Goal: Task Accomplishment & Management: Use online tool/utility

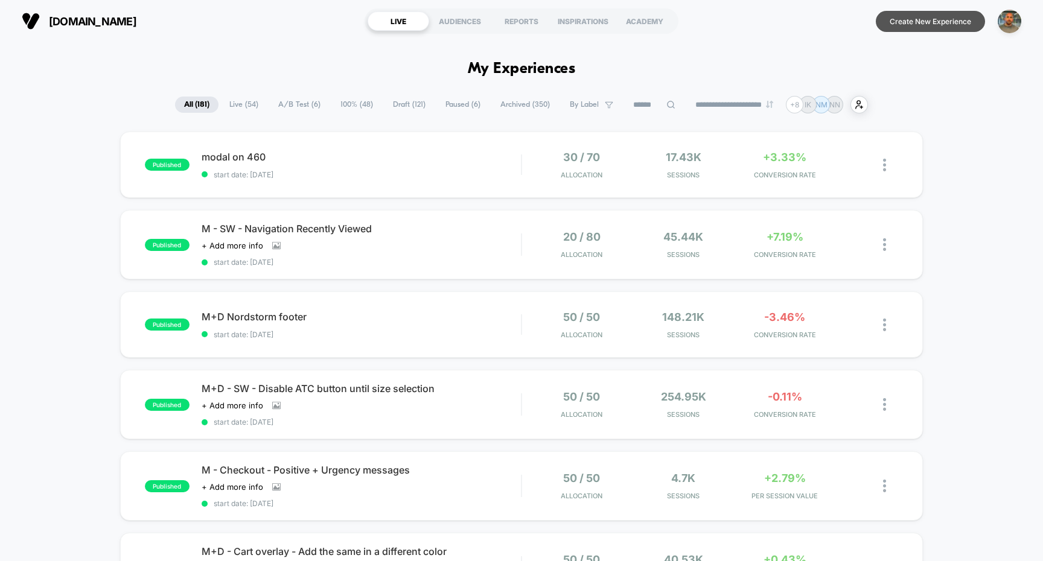
click at [946, 21] on button "Create New Experience" at bounding box center [930, 21] width 109 height 21
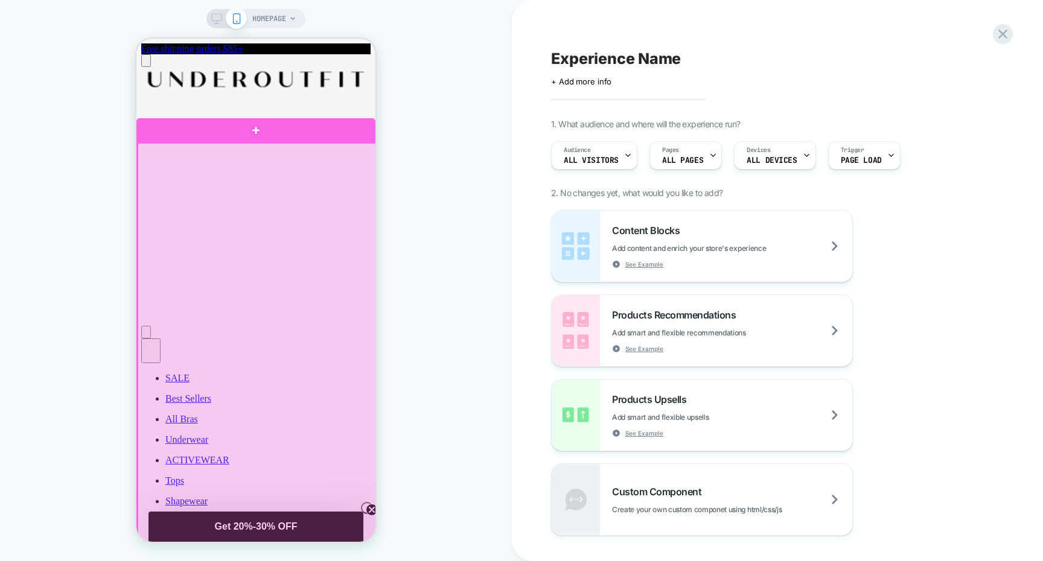
click at [314, 357] on div at bounding box center [257, 355] width 239 height 425
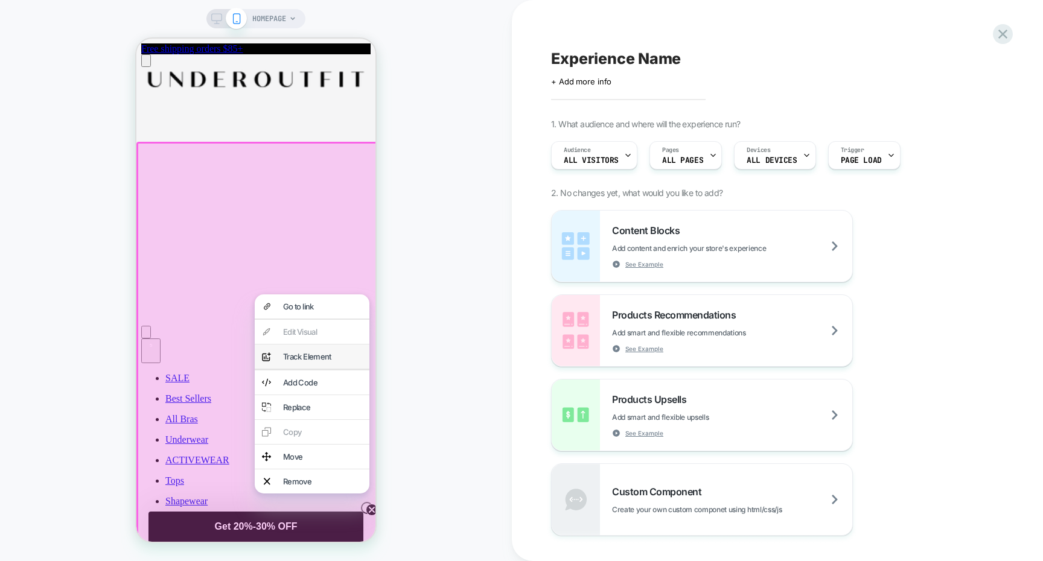
click at [332, 361] on div "Track Element" at bounding box center [322, 357] width 79 height 10
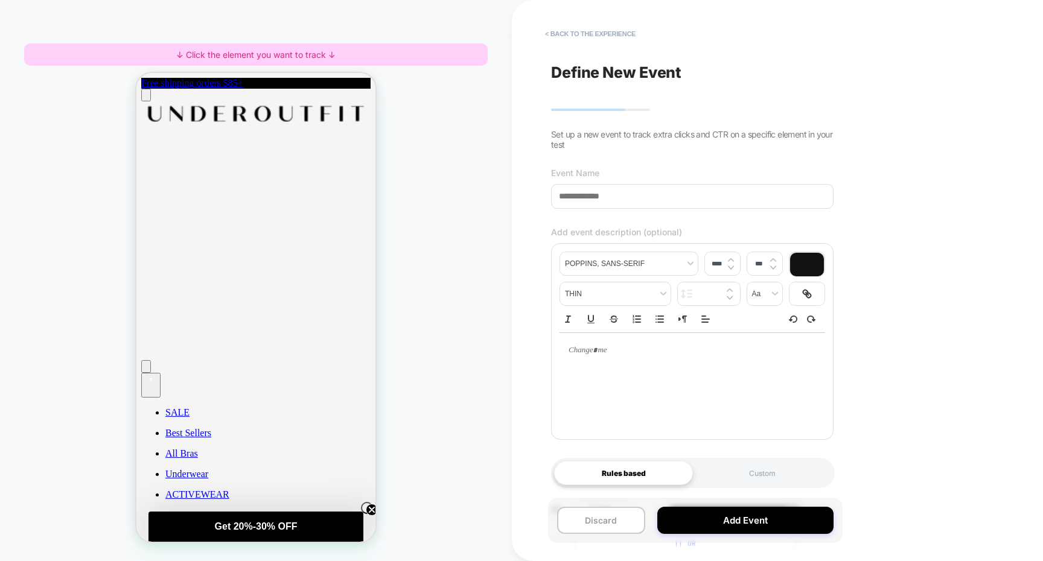
scroll to position [98, 0]
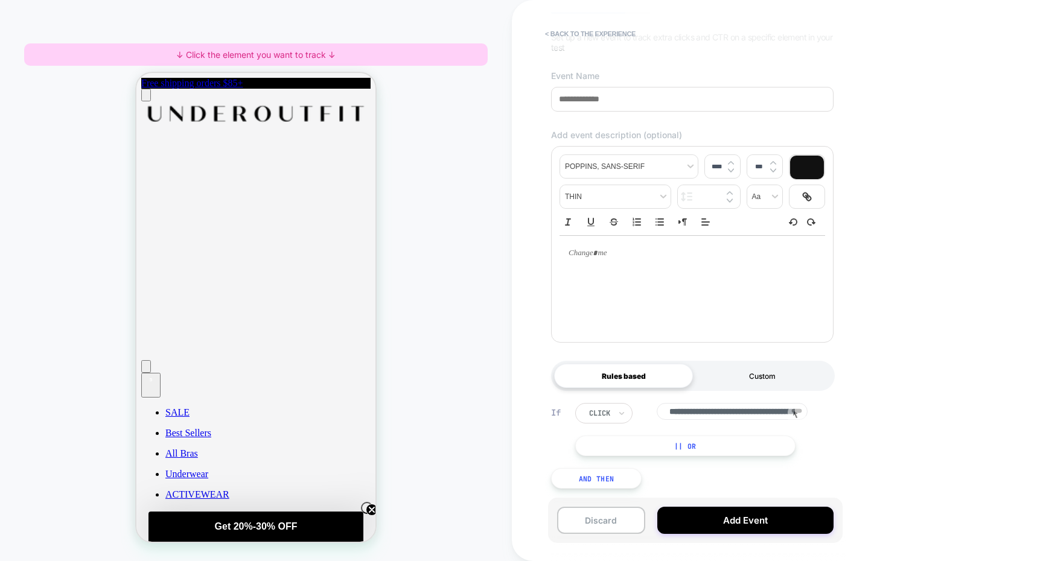
click at [721, 377] on div "Custom" at bounding box center [762, 376] width 139 height 24
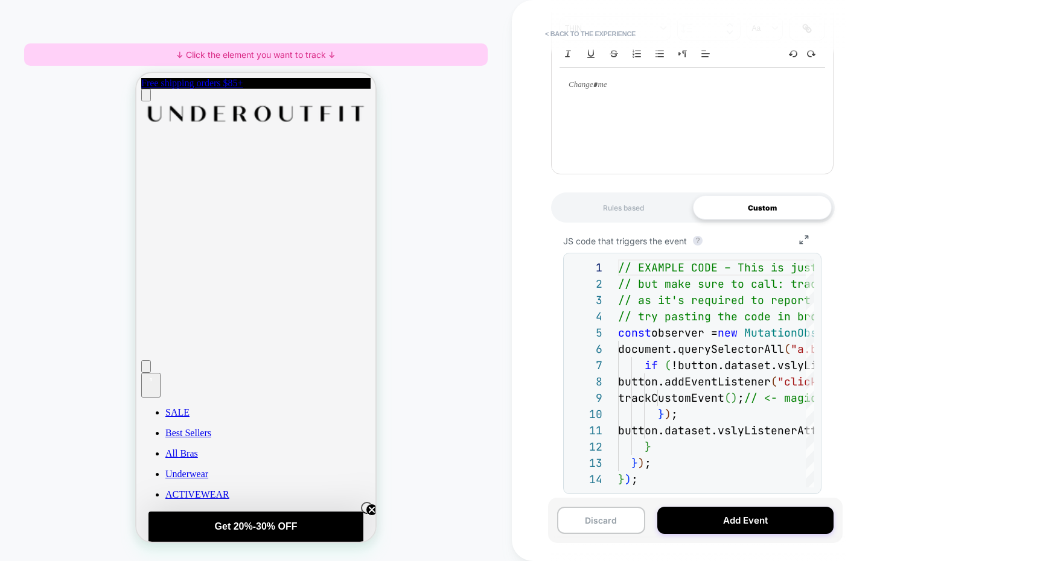
scroll to position [278, 0]
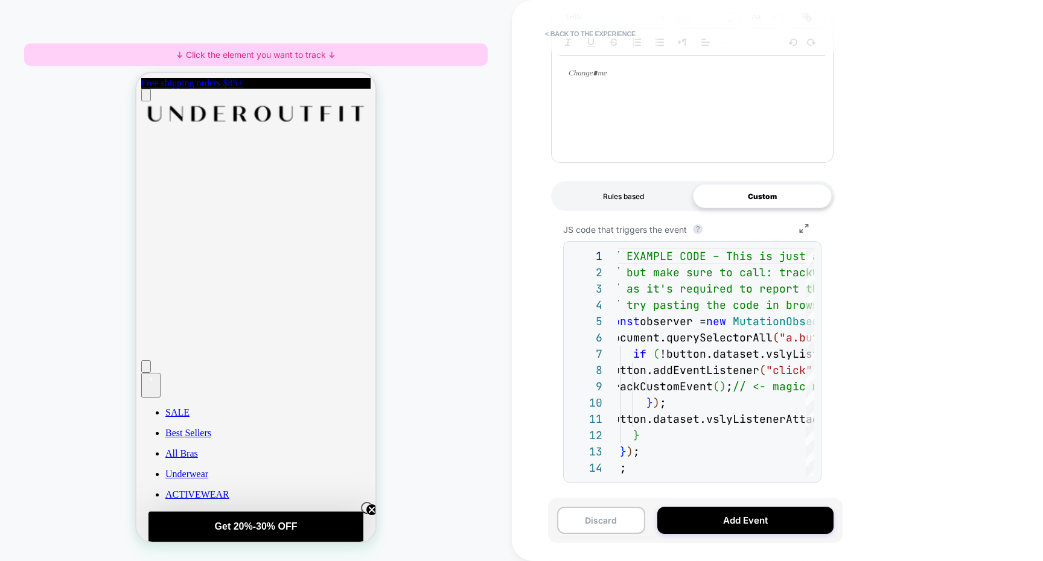
click at [641, 196] on div "Rules based" at bounding box center [623, 196] width 139 height 24
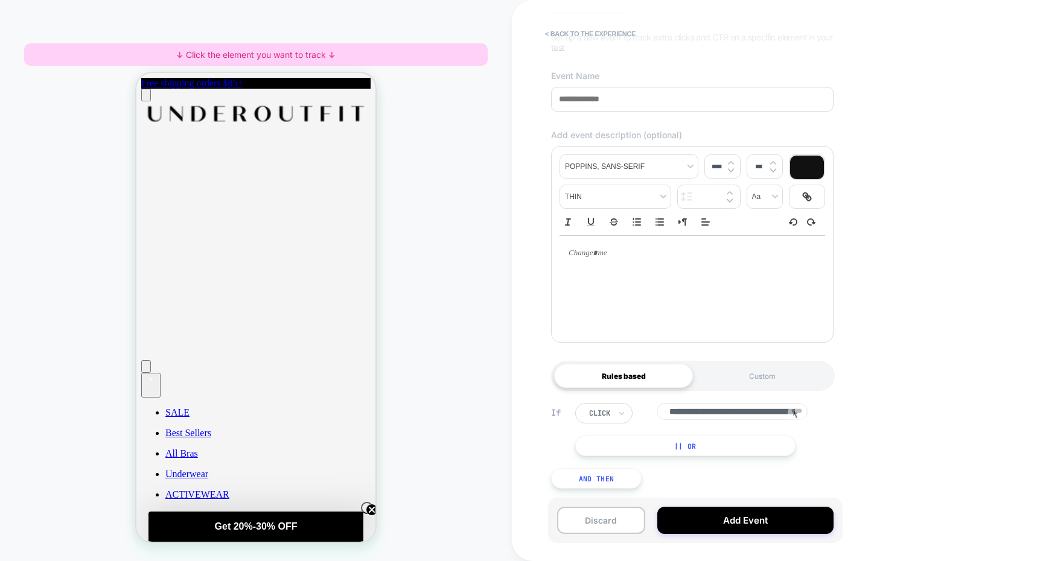
click at [711, 436] on button "|| Or" at bounding box center [685, 446] width 220 height 21
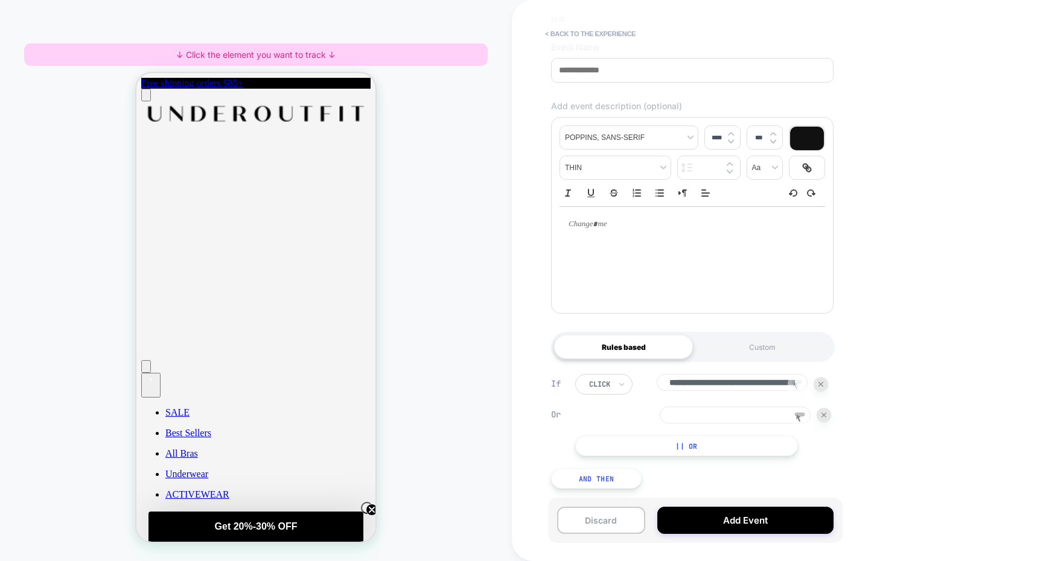
click at [798, 380] on rect at bounding box center [797, 382] width 10 height 4
click at [803, 413] on rect at bounding box center [800, 415] width 10 height 4
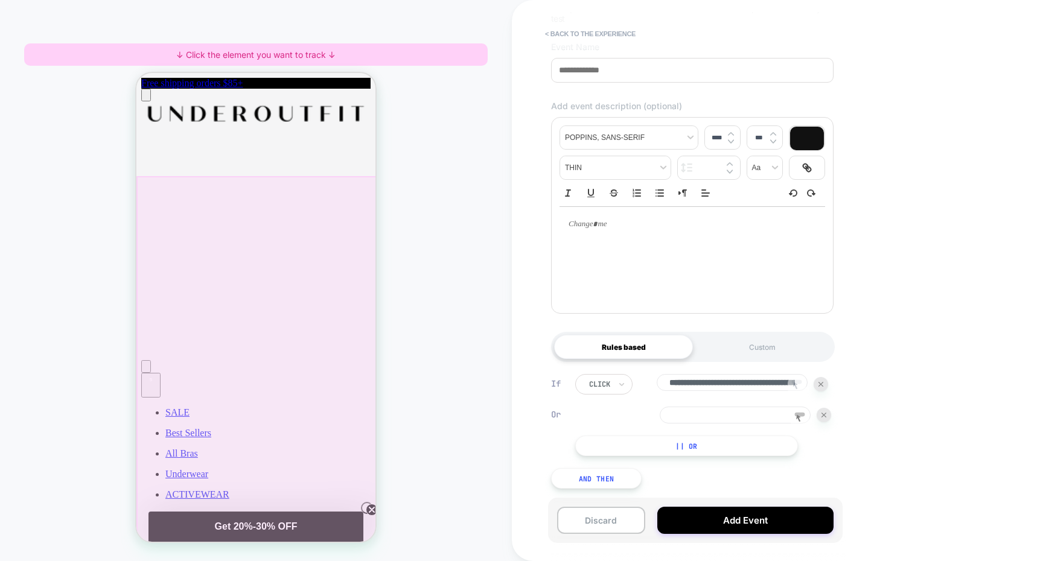
click at [311, 360] on div at bounding box center [256, 389] width 241 height 427
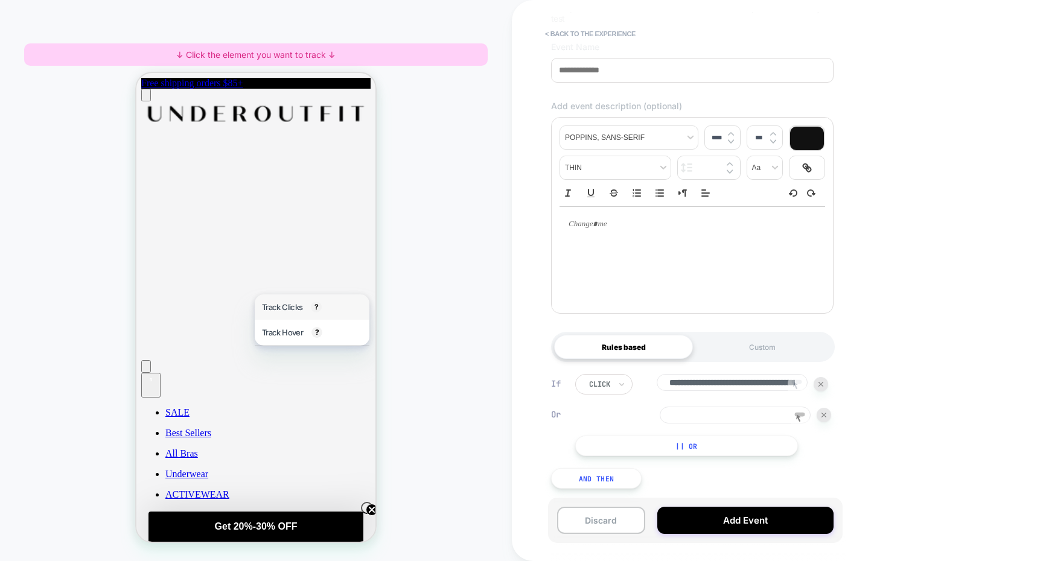
click at [291, 312] on span "Track Clicks" at bounding box center [282, 307] width 40 height 10
click at [479, 416] on div "HOMEPAGE ↓ Click the element you want to track ↓" at bounding box center [256, 280] width 512 height 537
click at [577, 43] on button "< back to the experience" at bounding box center [590, 33] width 103 height 19
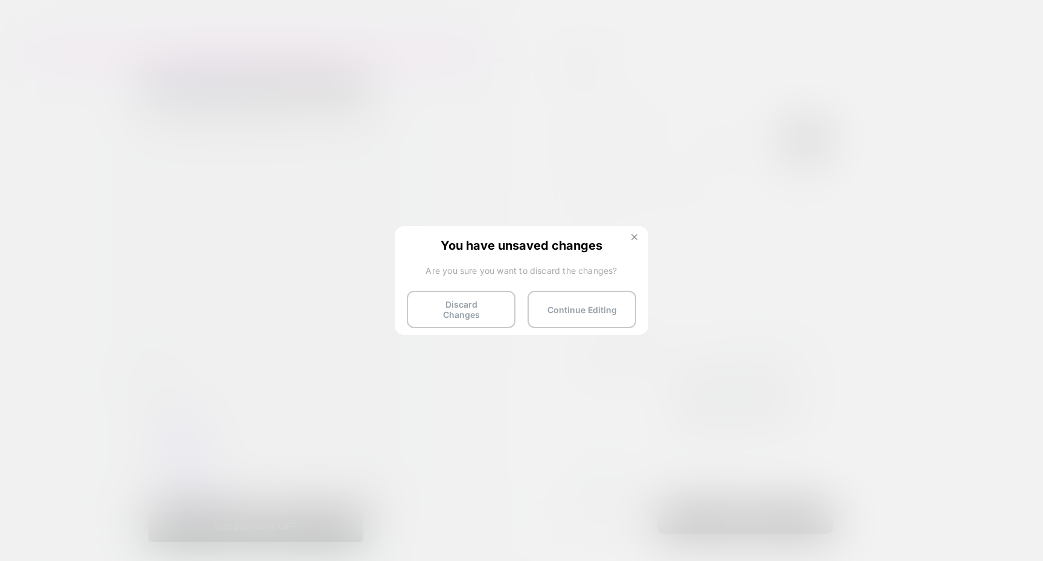
click at [631, 237] on button at bounding box center [634, 239] width 13 height 10
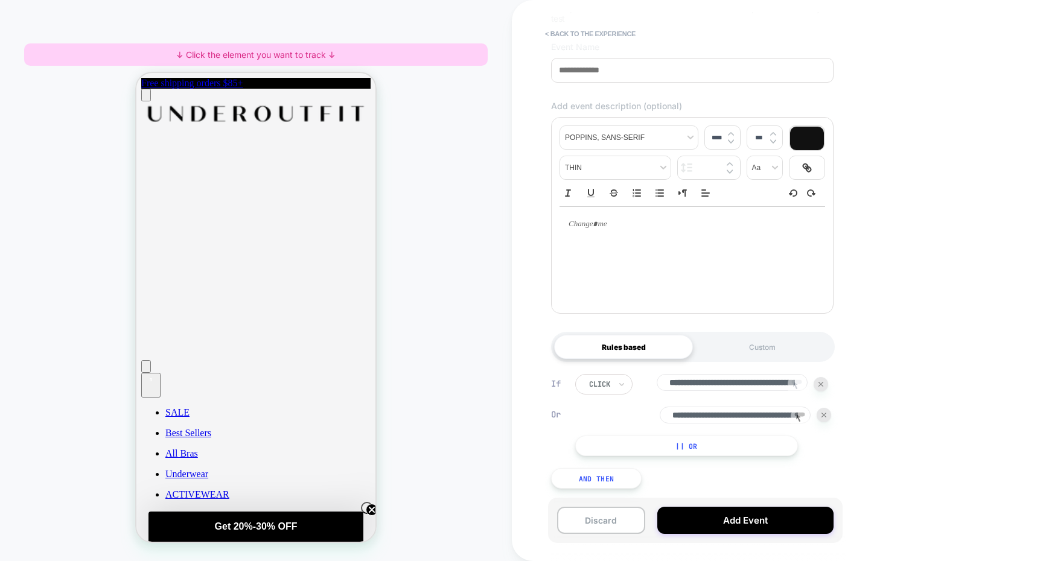
scroll to position [0, 0]
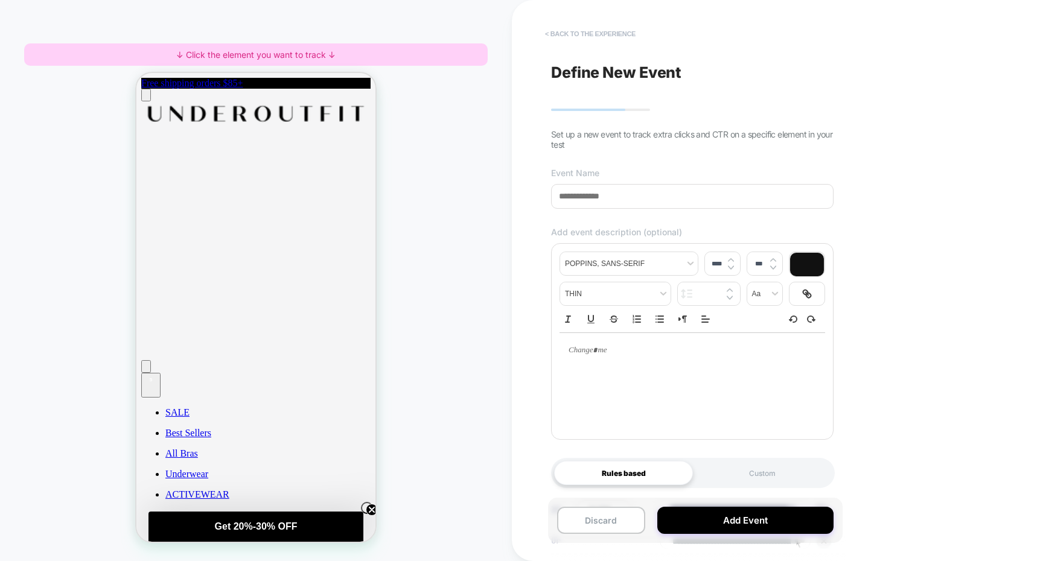
click at [617, 31] on button "< back to the experience" at bounding box center [590, 33] width 103 height 19
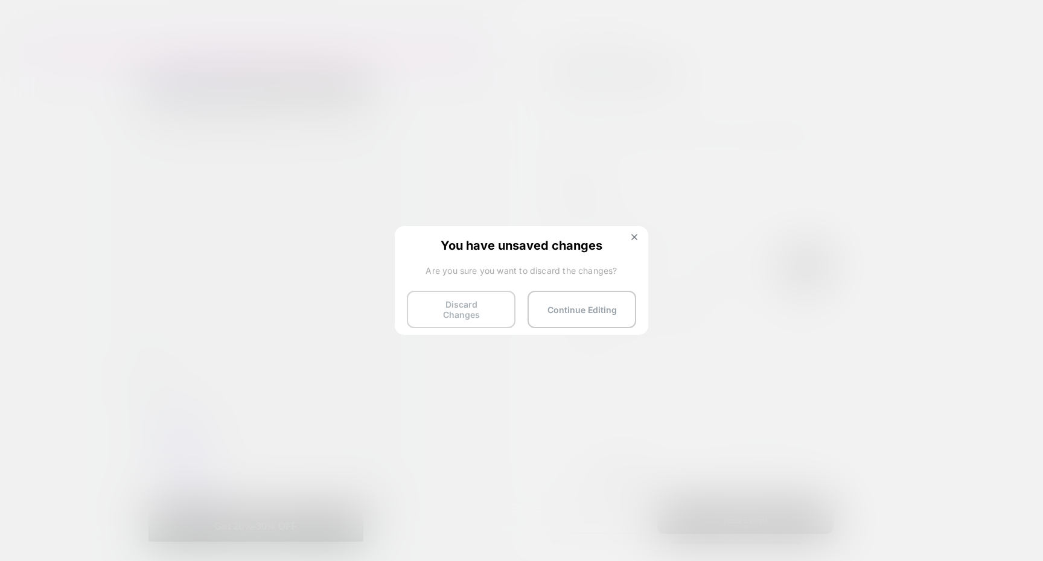
click at [494, 313] on button "Discard Changes" at bounding box center [461, 309] width 109 height 37
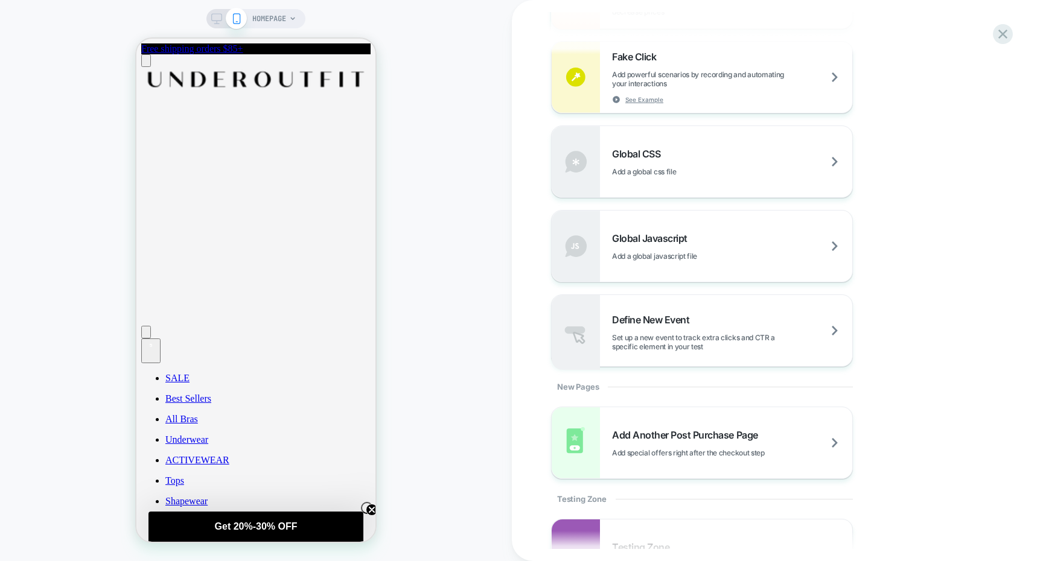
scroll to position [827, 0]
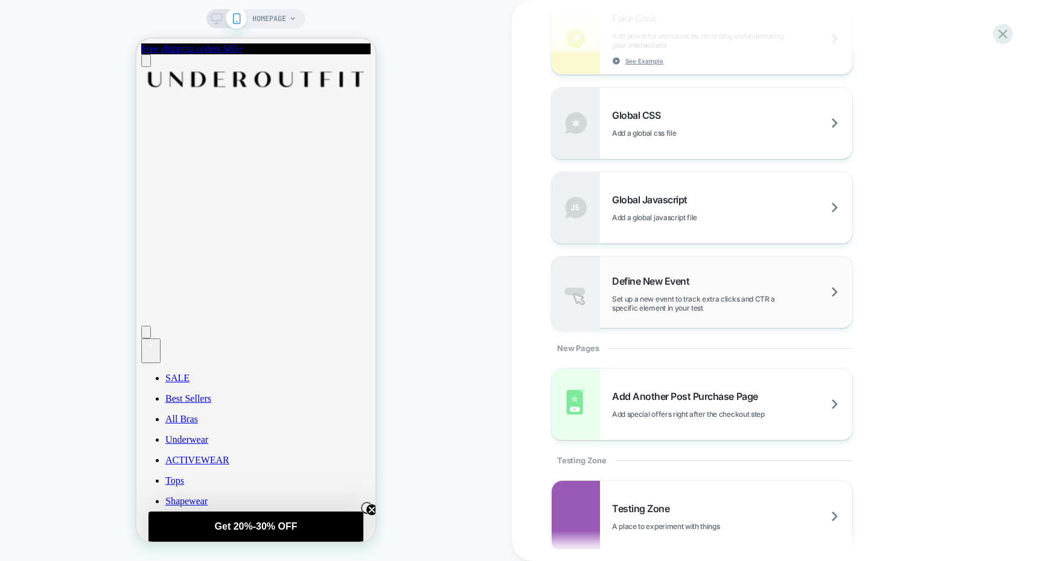
click at [725, 314] on div "Define New Event Set up a new event to track extra clicks and CTR a specific el…" at bounding box center [702, 291] width 301 height 71
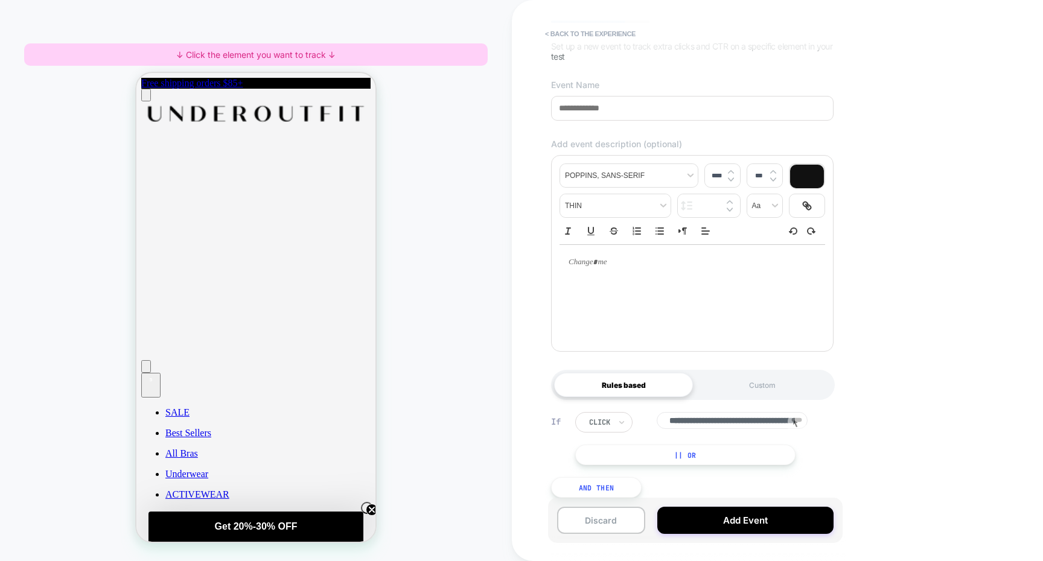
scroll to position [98, 0]
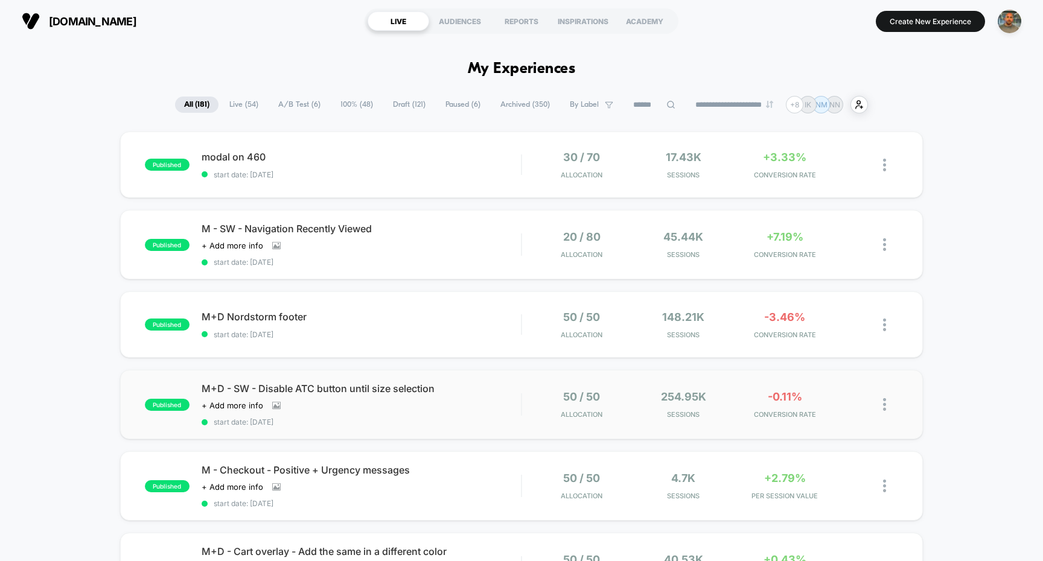
click at [464, 377] on div "published M+D - SW - Disable ATC button until size selection Click to view imag…" at bounding box center [521, 404] width 803 height 69
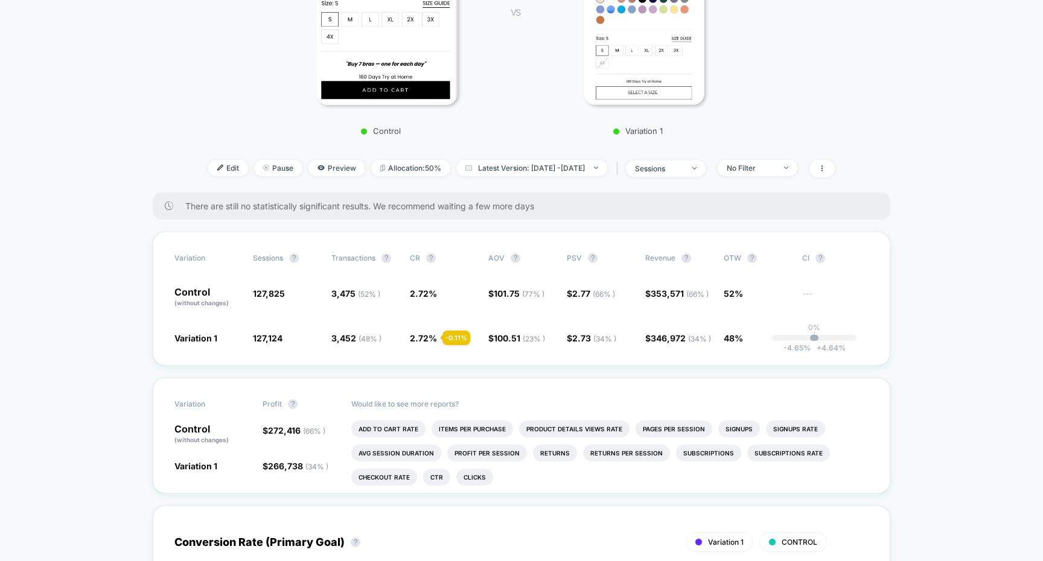
scroll to position [278, 0]
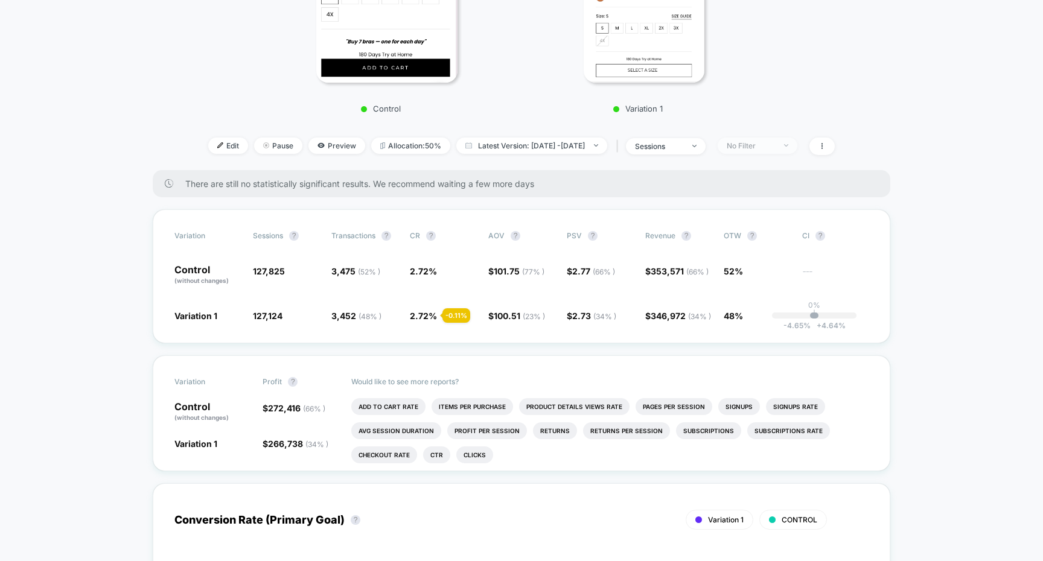
click at [785, 138] on span "No Filter" at bounding box center [757, 146] width 80 height 16
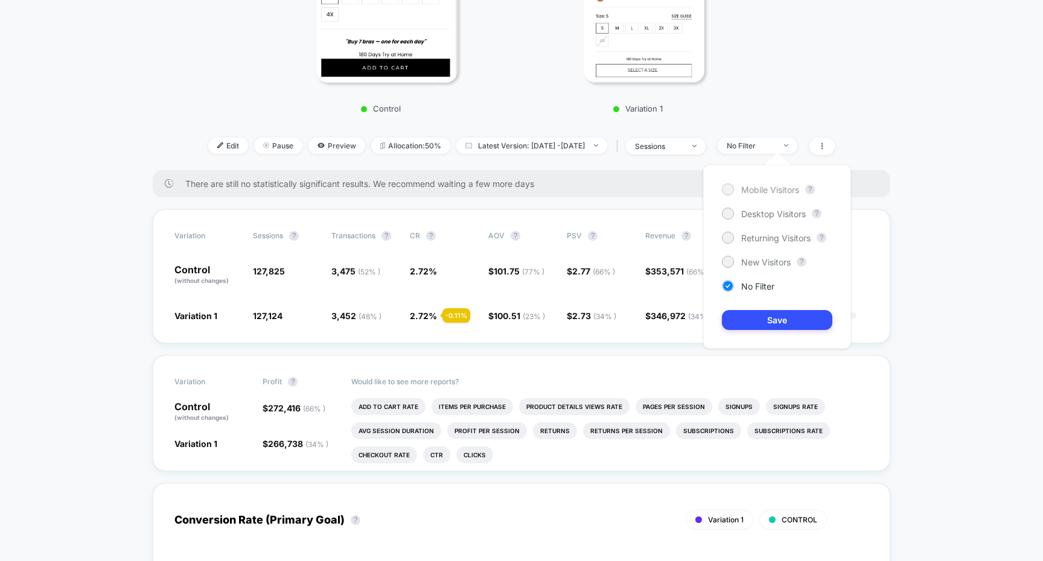
click at [738, 184] on div "Mobile Visitors" at bounding box center [760, 189] width 77 height 12
click at [759, 315] on button "Save" at bounding box center [777, 320] width 110 height 20
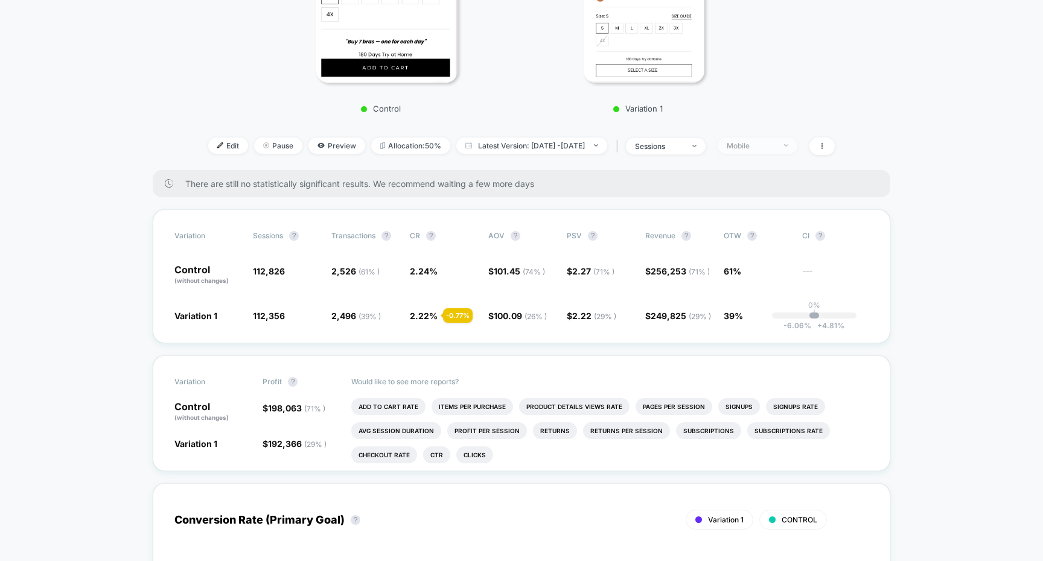
click at [775, 148] on div "Mobile" at bounding box center [751, 145] width 48 height 9
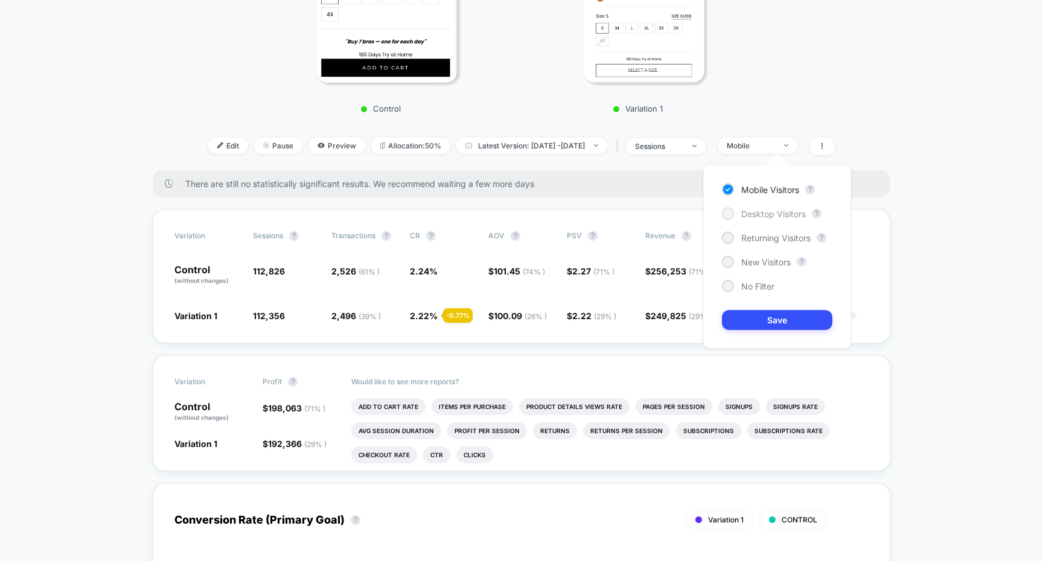
click at [772, 208] on div "Desktop Visitors" at bounding box center [764, 214] width 84 height 12
click at [795, 326] on button "Save" at bounding box center [777, 320] width 110 height 20
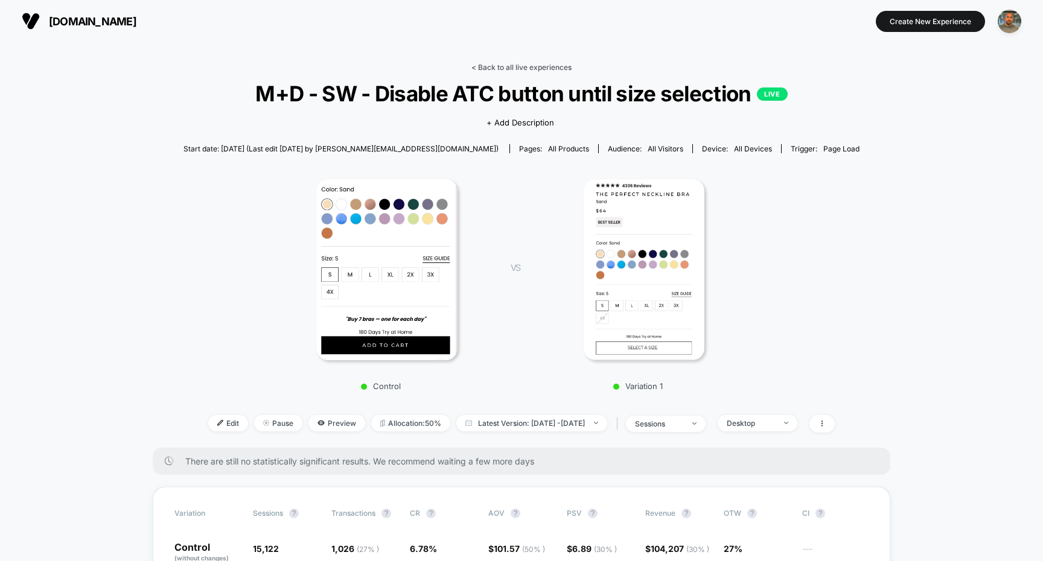
click at [490, 64] on link "< Back to all live experiences" at bounding box center [521, 67] width 100 height 9
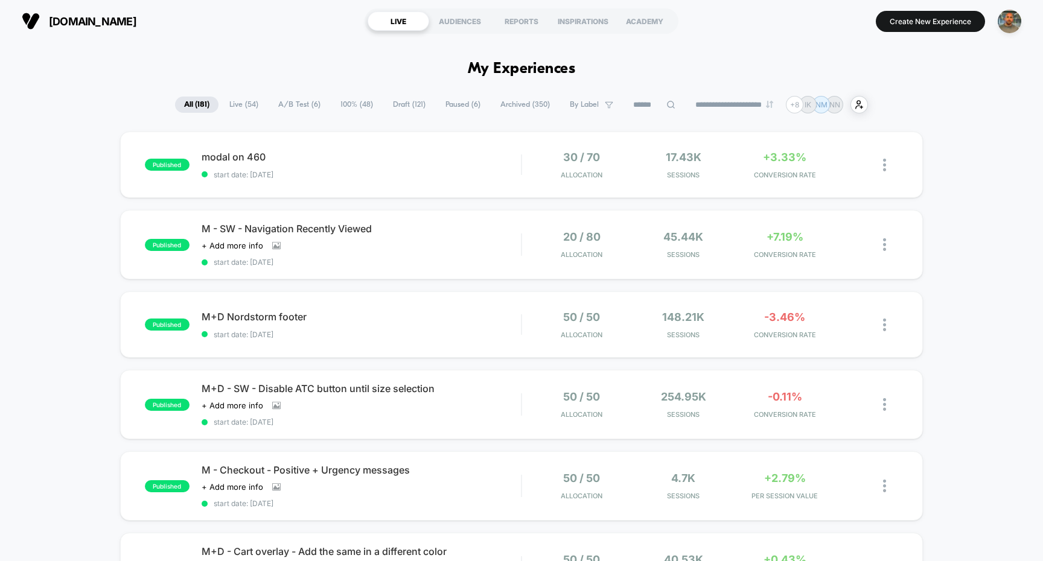
click at [291, 108] on span "A/B Test ( 6 )" at bounding box center [299, 105] width 60 height 16
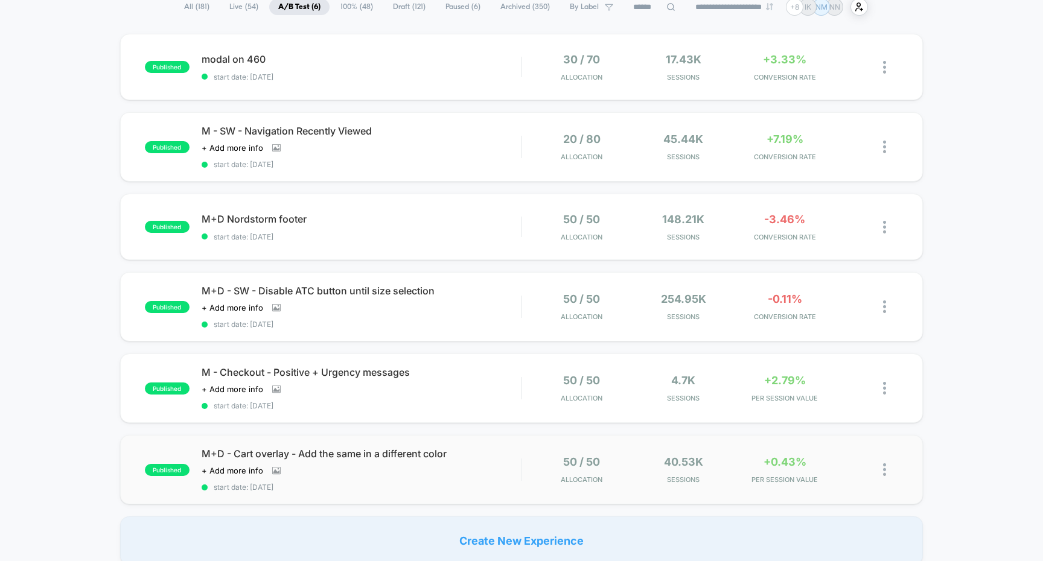
scroll to position [71, 0]
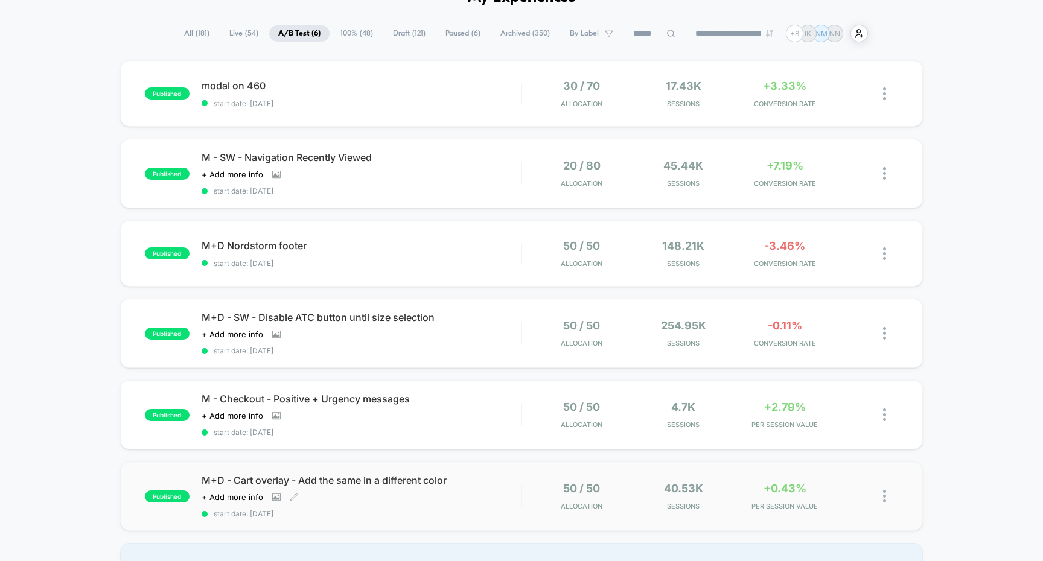
click at [336, 497] on div "Click to view images Click to edit experience details + Add more info" at bounding box center [314, 497] width 224 height 10
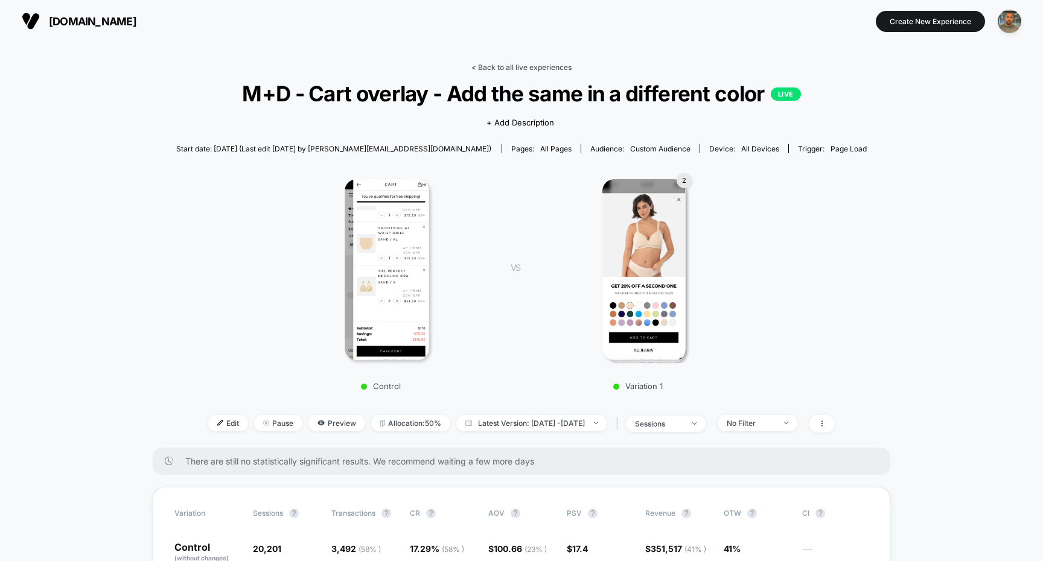
click at [500, 63] on link "< Back to all live experiences" at bounding box center [521, 67] width 100 height 9
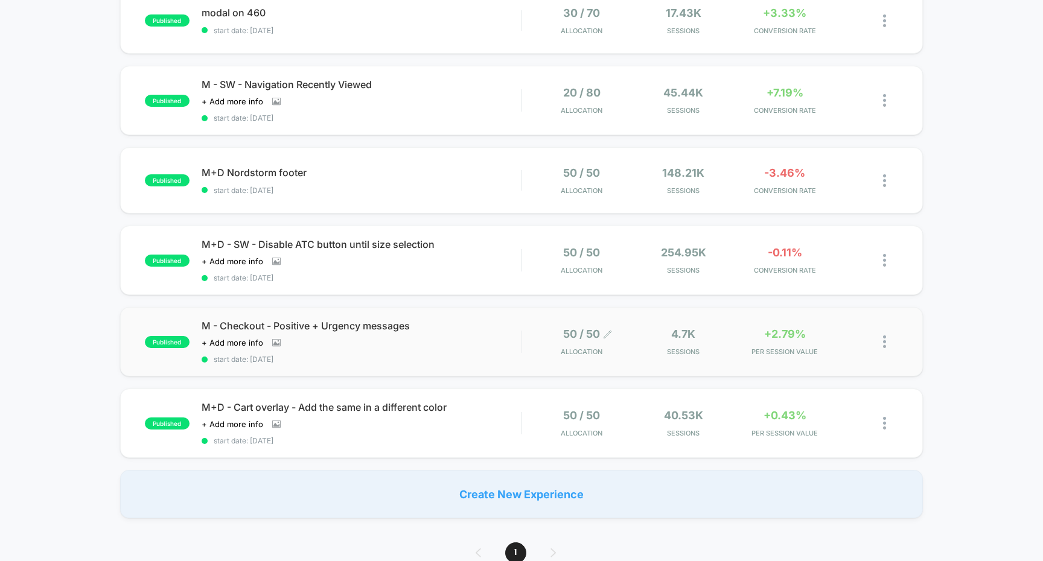
scroll to position [156, 0]
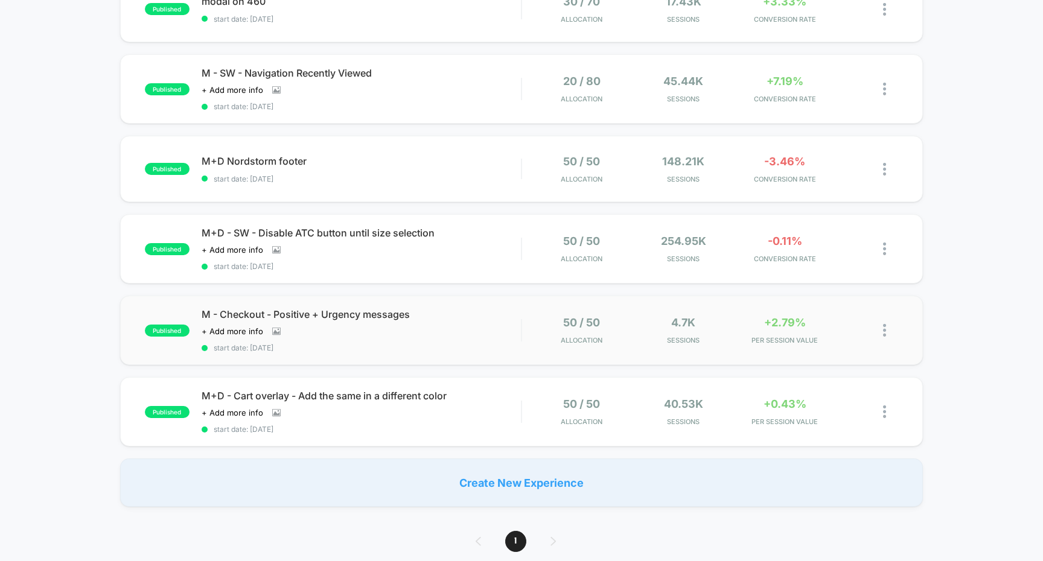
click at [466, 354] on div "published M - Checkout - Positive + Urgency messages Click to view images Click…" at bounding box center [521, 330] width 803 height 69
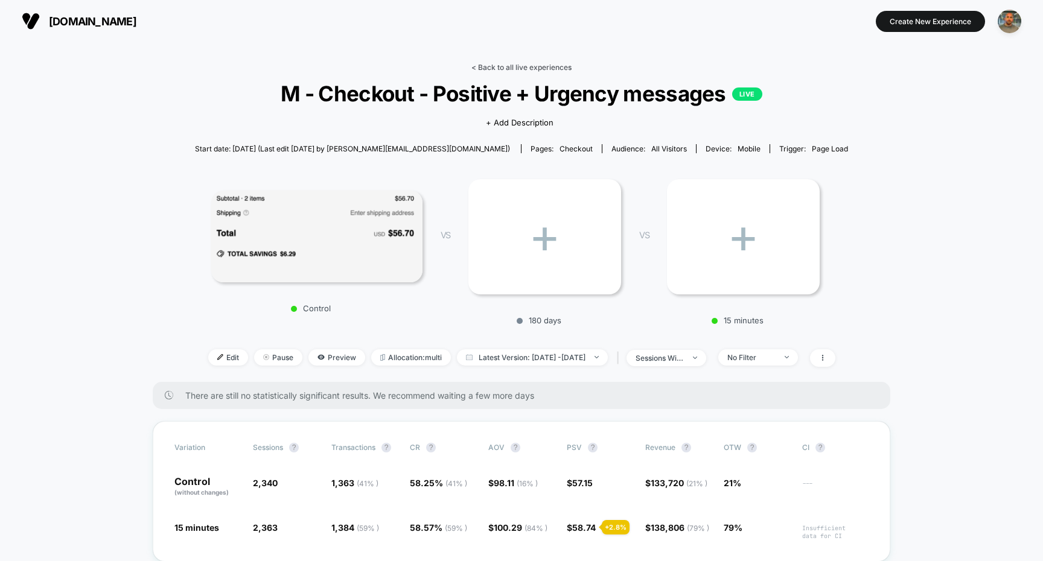
click at [542, 69] on link "< Back to all live experiences" at bounding box center [521, 67] width 100 height 9
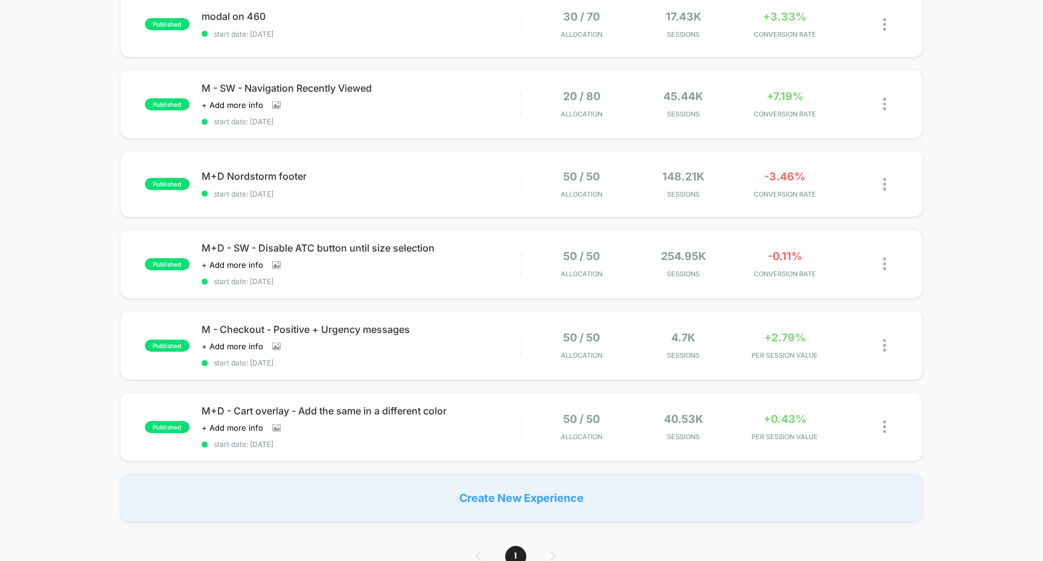
scroll to position [143, 0]
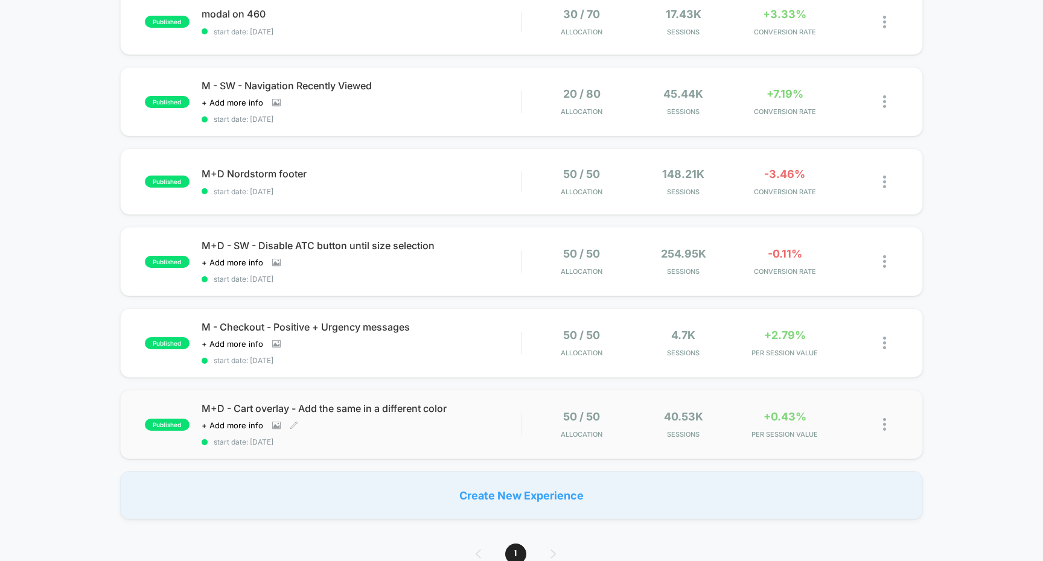
click at [453, 426] on div "M+D - Cart overlay - Add the same in a different color Click to view images Cli…" at bounding box center [362, 424] width 320 height 44
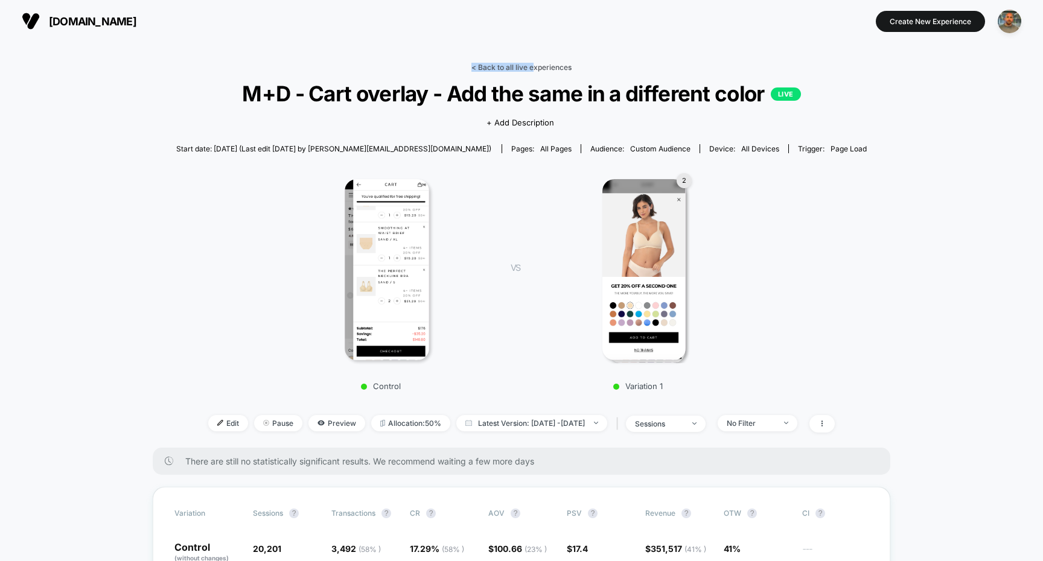
click at [535, 63] on link "< Back to all live experiences" at bounding box center [521, 67] width 100 height 9
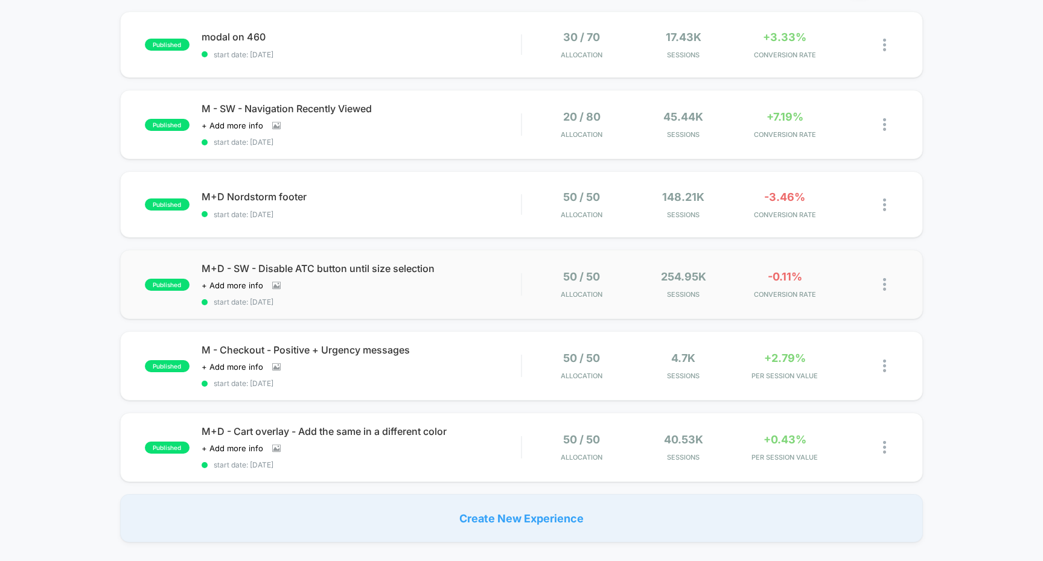
scroll to position [129, 0]
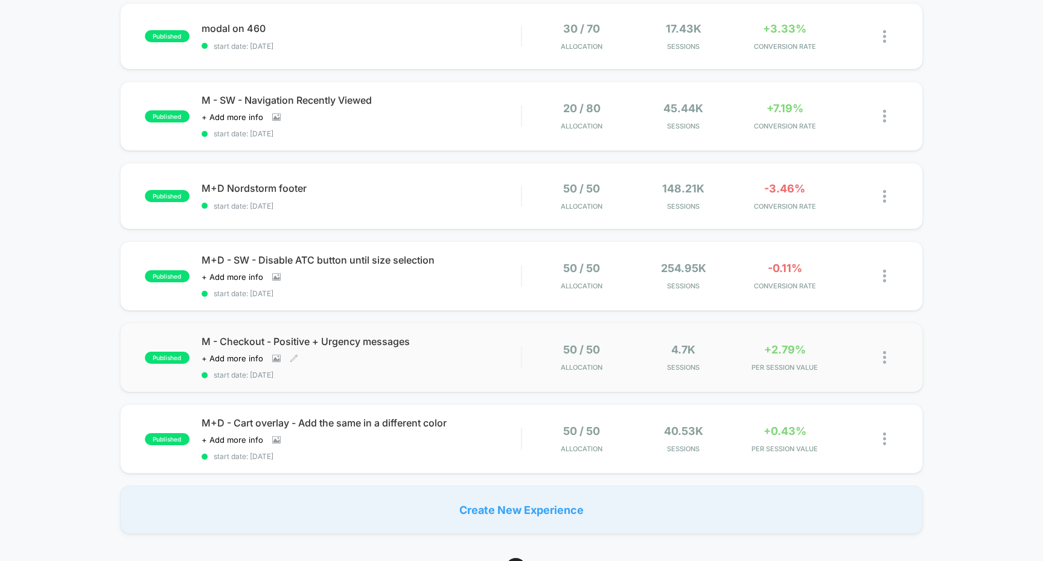
click at [508, 365] on div "M - Checkout - Positive + Urgency messages Click to view images Click to edit e…" at bounding box center [362, 358] width 320 height 44
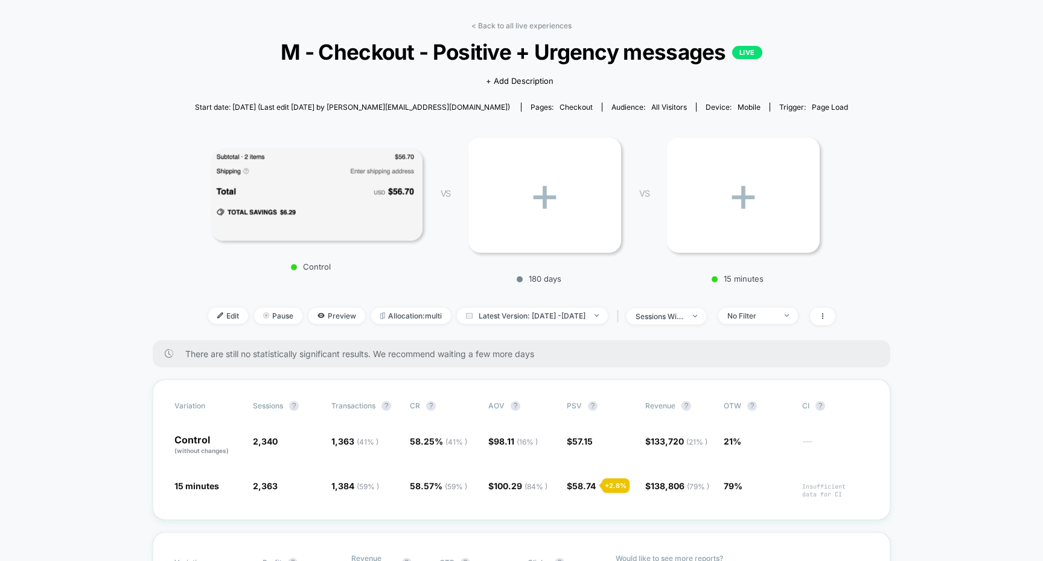
scroll to position [48, 0]
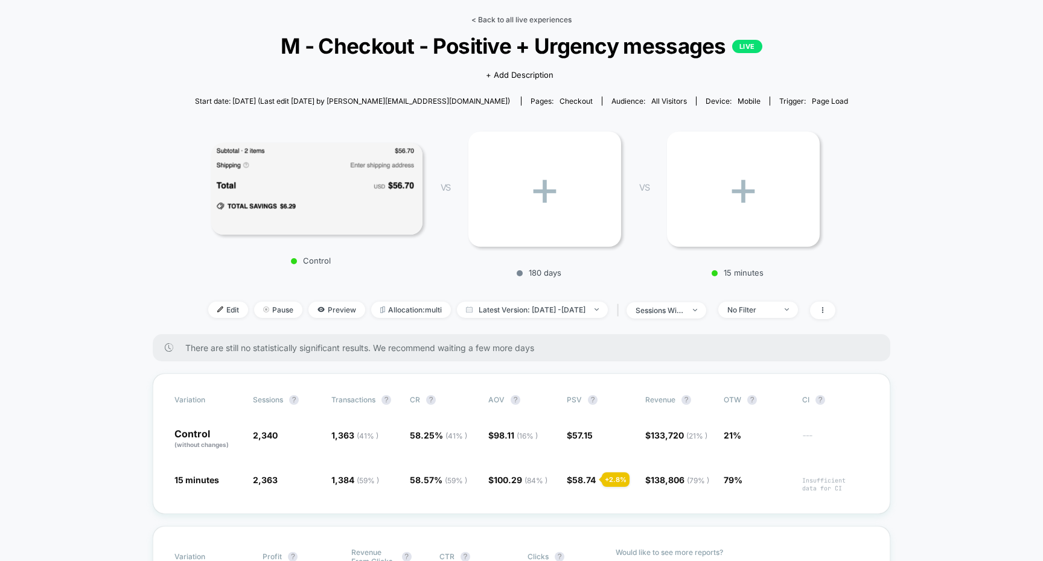
click at [493, 15] on link "< Back to all live experiences" at bounding box center [521, 19] width 100 height 9
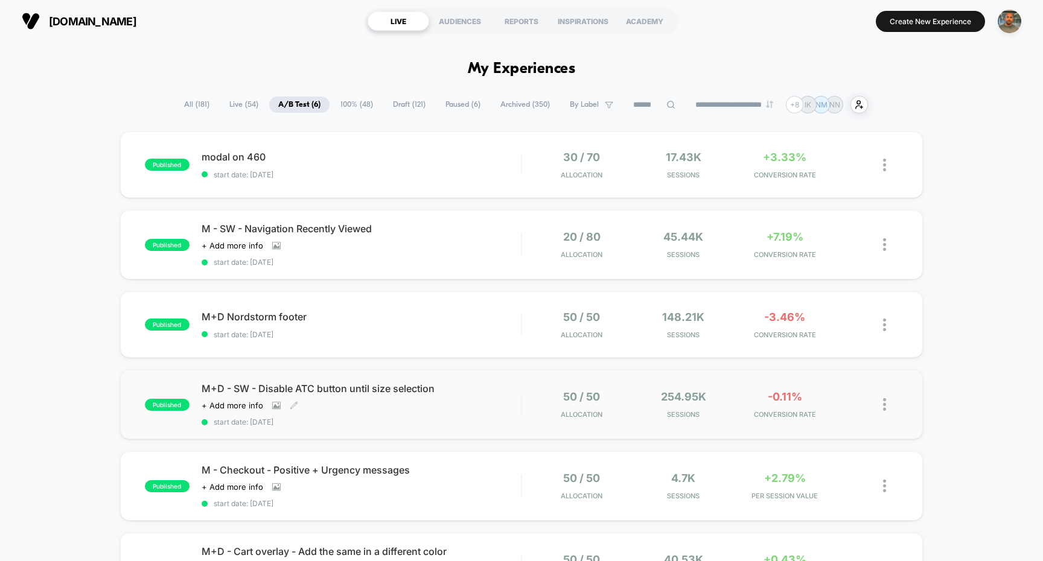
click at [504, 422] on span "start date: [DATE]" at bounding box center [362, 422] width 320 height 9
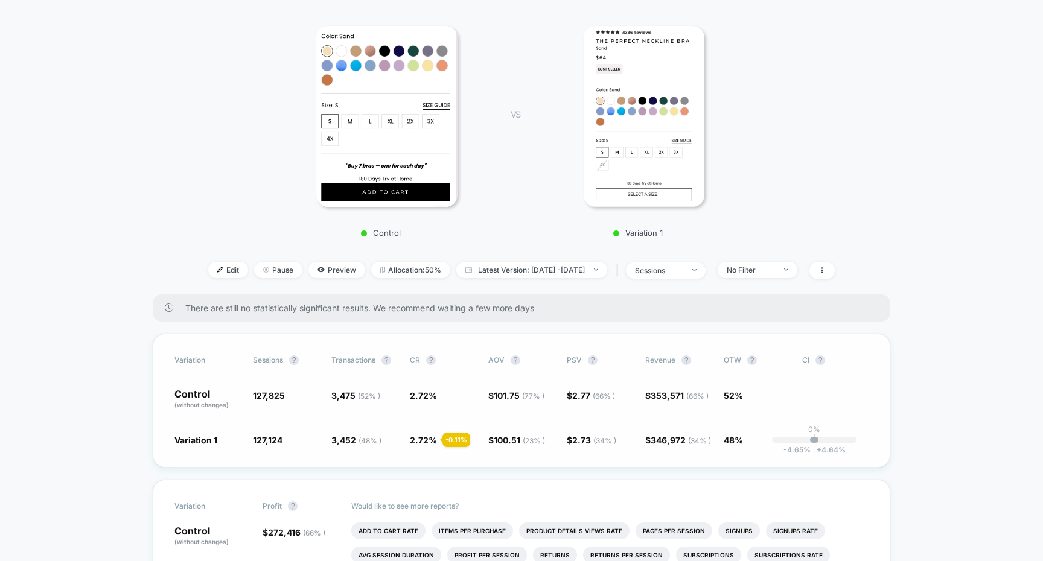
scroll to position [118, 0]
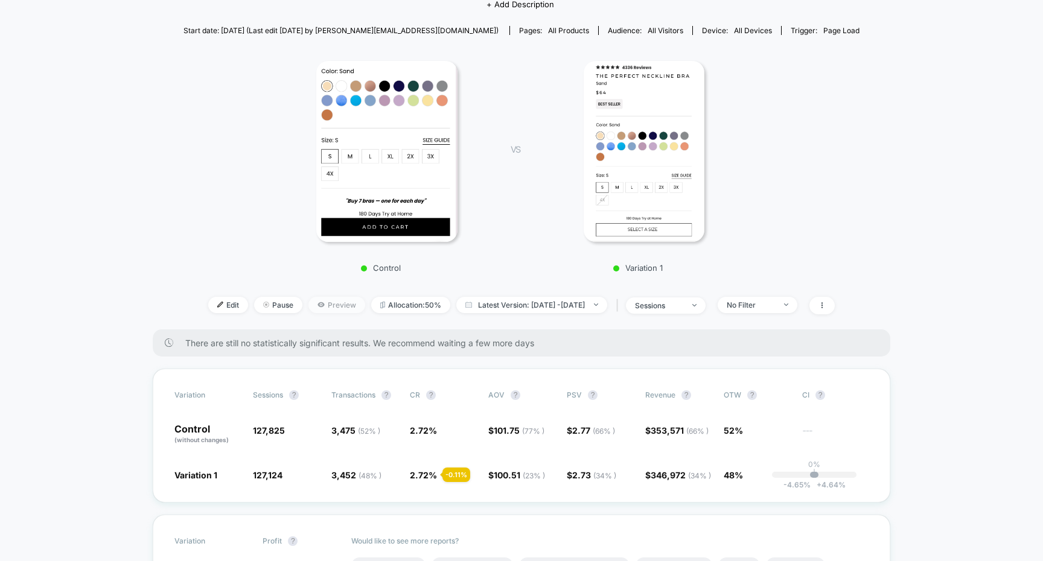
click at [327, 308] on span "Preview" at bounding box center [336, 305] width 57 height 16
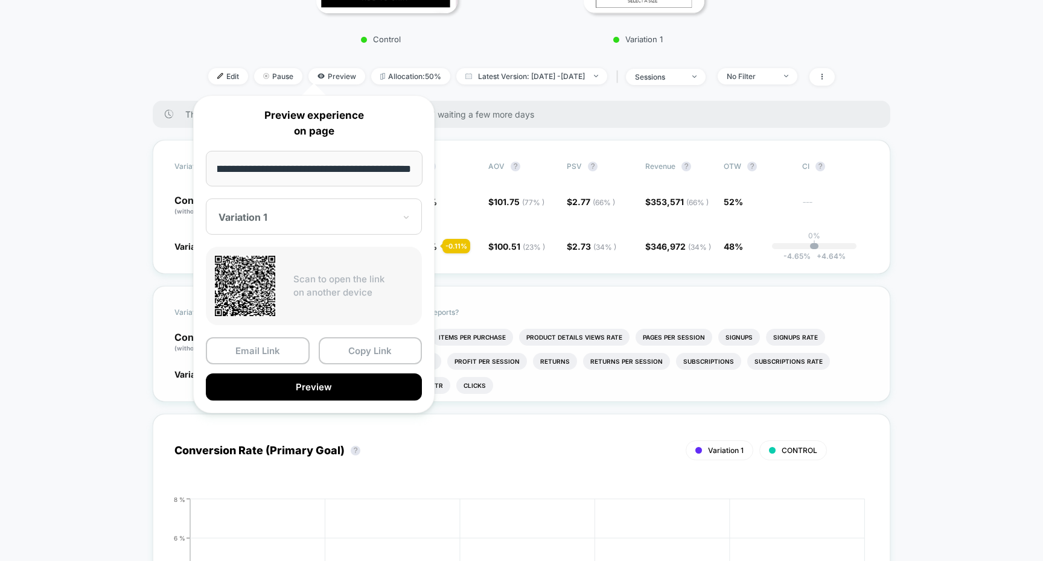
scroll to position [0, 0]
click at [548, 287] on div "Would like to see more reports? Add To Cart Rate Items Per Purchase Product Det…" at bounding box center [610, 344] width 518 height 115
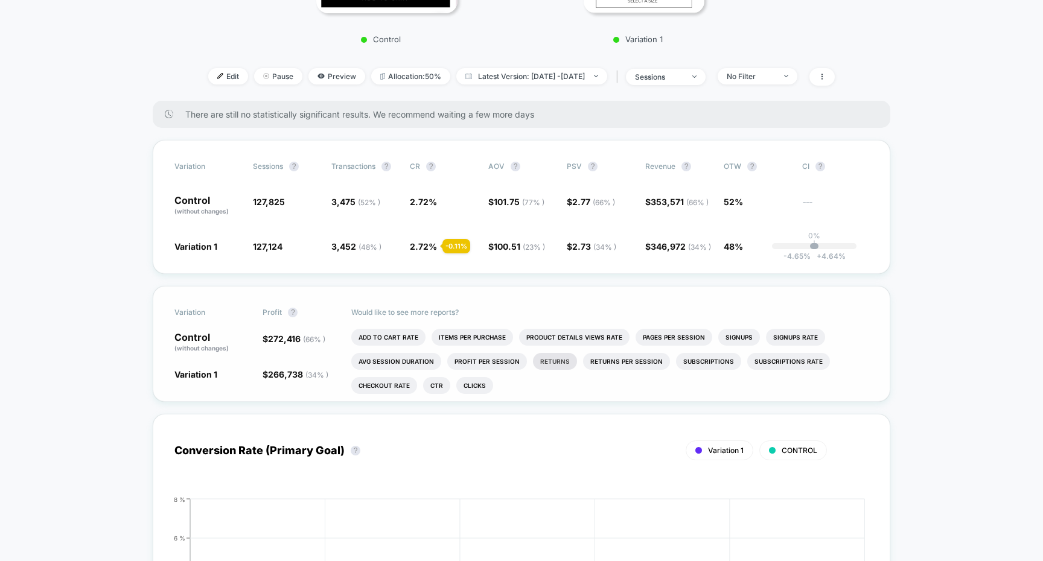
click at [544, 361] on li "Returns" at bounding box center [555, 361] width 44 height 17
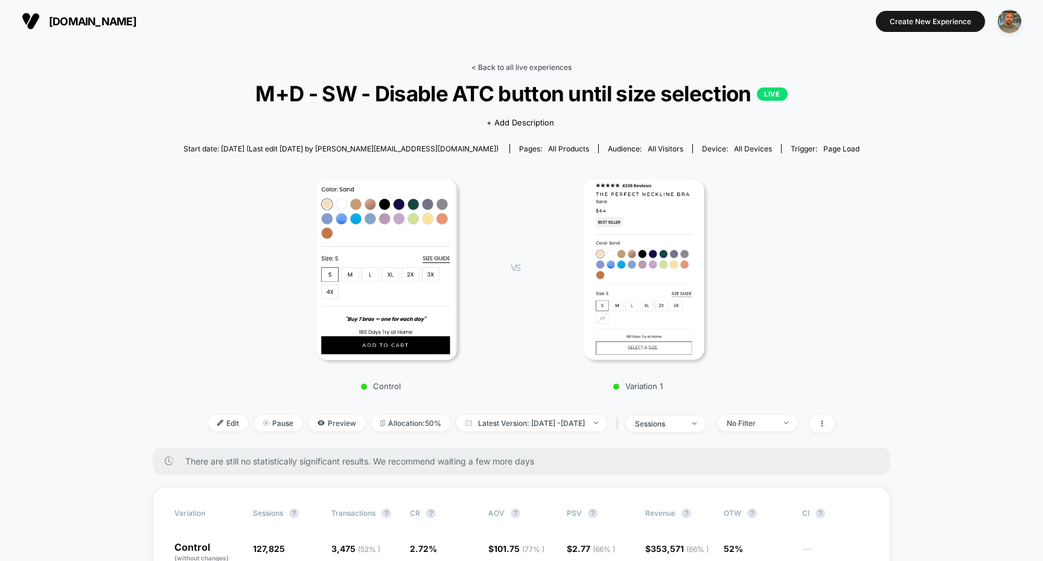
click at [511, 65] on link "< Back to all live experiences" at bounding box center [521, 67] width 100 height 9
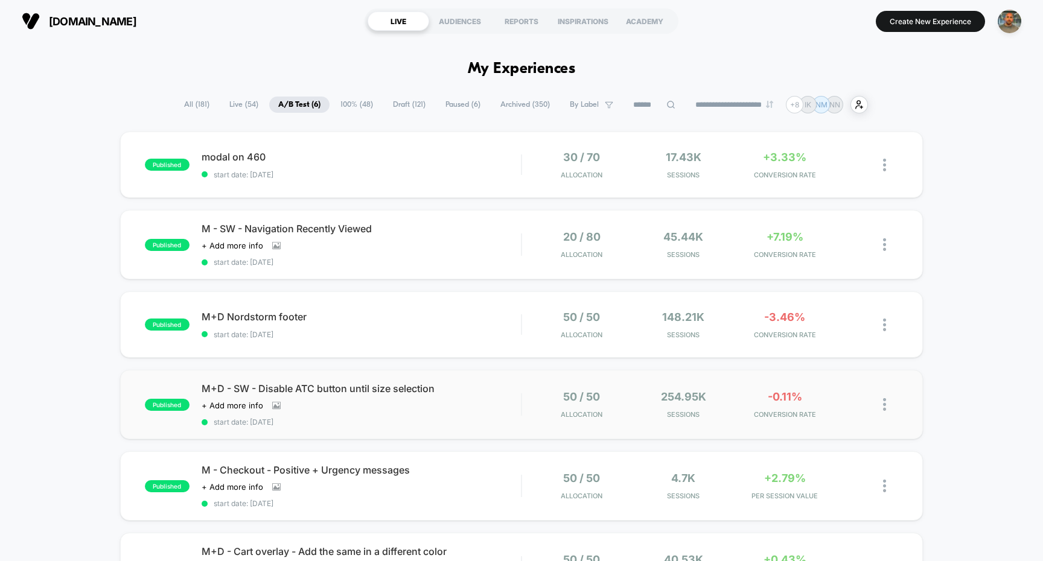
click at [428, 421] on span "start date: [DATE]" at bounding box center [362, 422] width 320 height 9
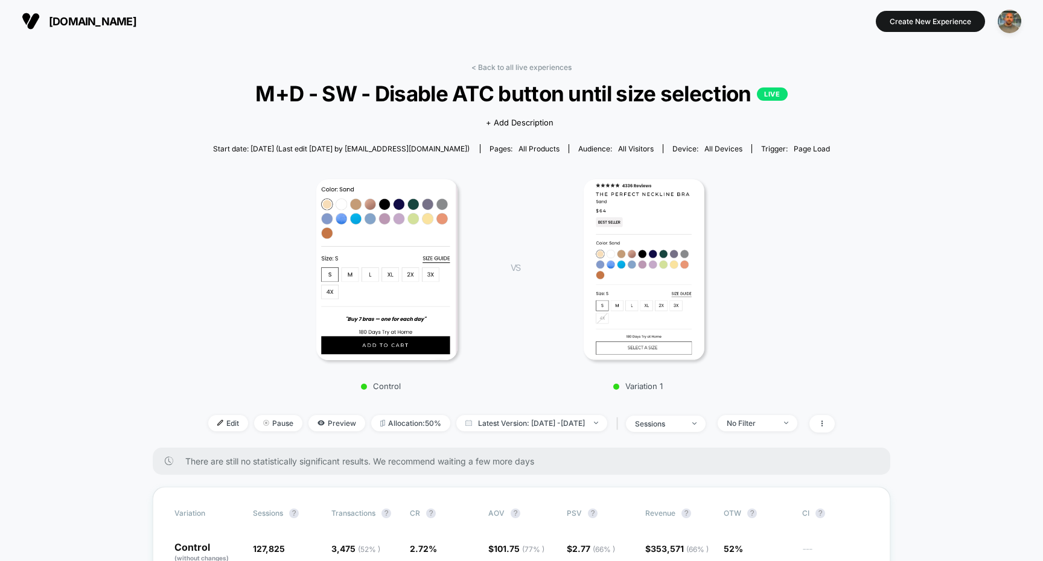
click at [325, 414] on div "< Back to all live experiences M+D - SW - Disable ATC button until size selecti…" at bounding box center [521, 255] width 626 height 385
click at [533, 68] on link "< Back to all live experiences" at bounding box center [521, 67] width 100 height 9
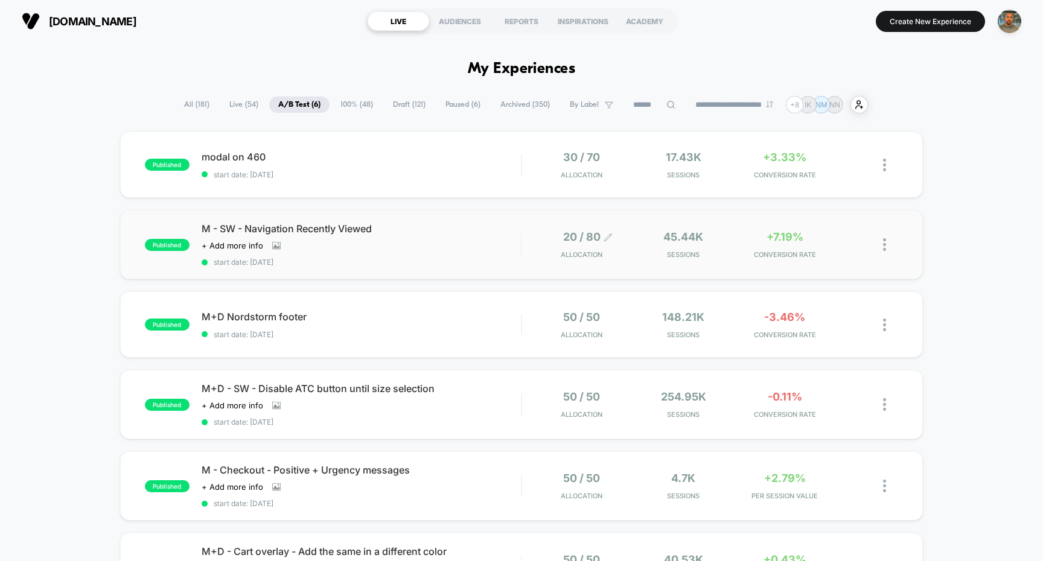
click at [607, 237] on icon at bounding box center [607, 237] width 9 height 9
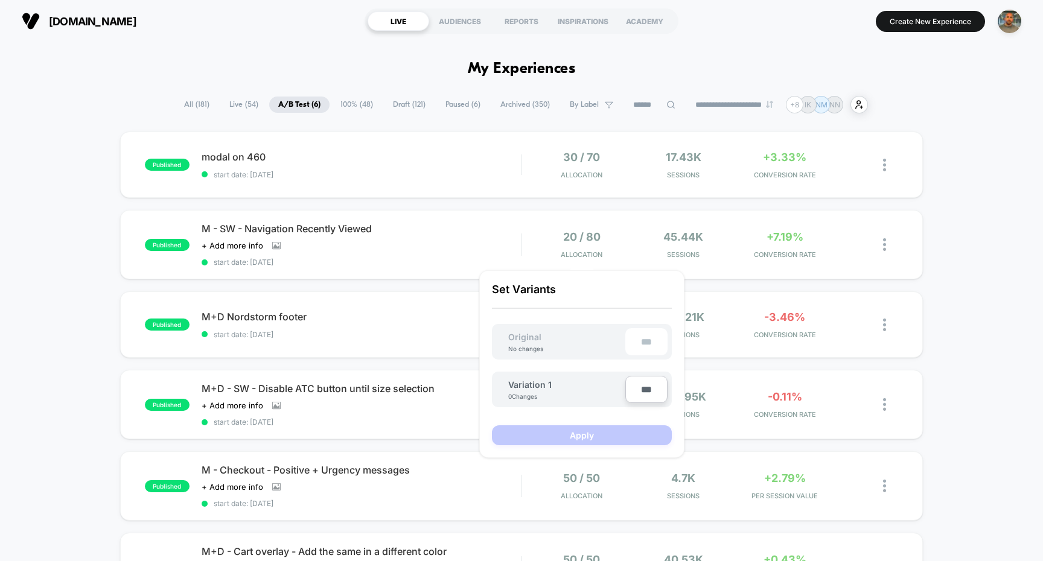
click at [637, 395] on input "***" at bounding box center [646, 389] width 42 height 27
type input "***"
type input "**"
type input "***"
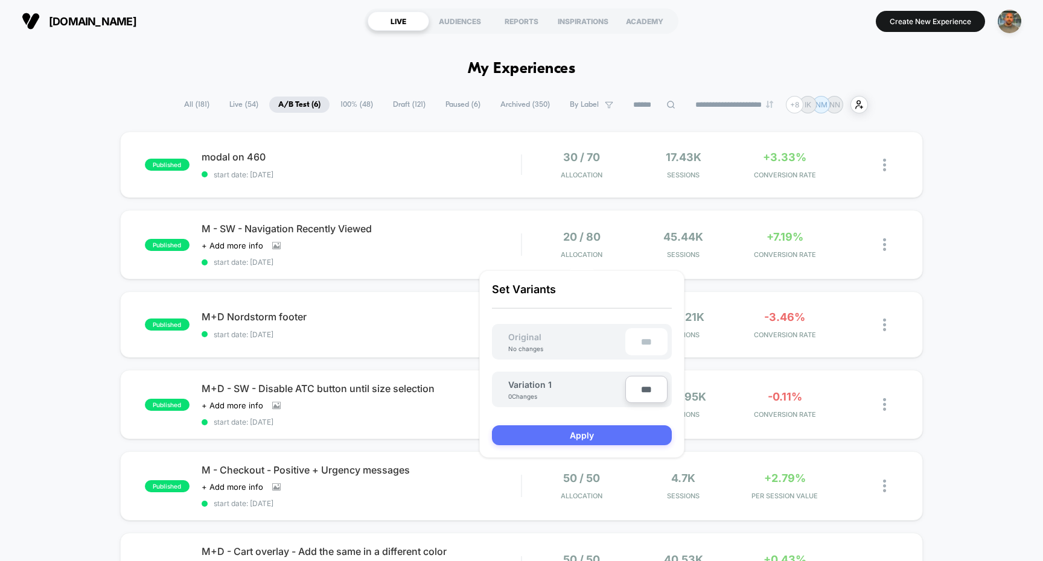
type input "***"
click at [573, 433] on button "Apply" at bounding box center [582, 435] width 180 height 20
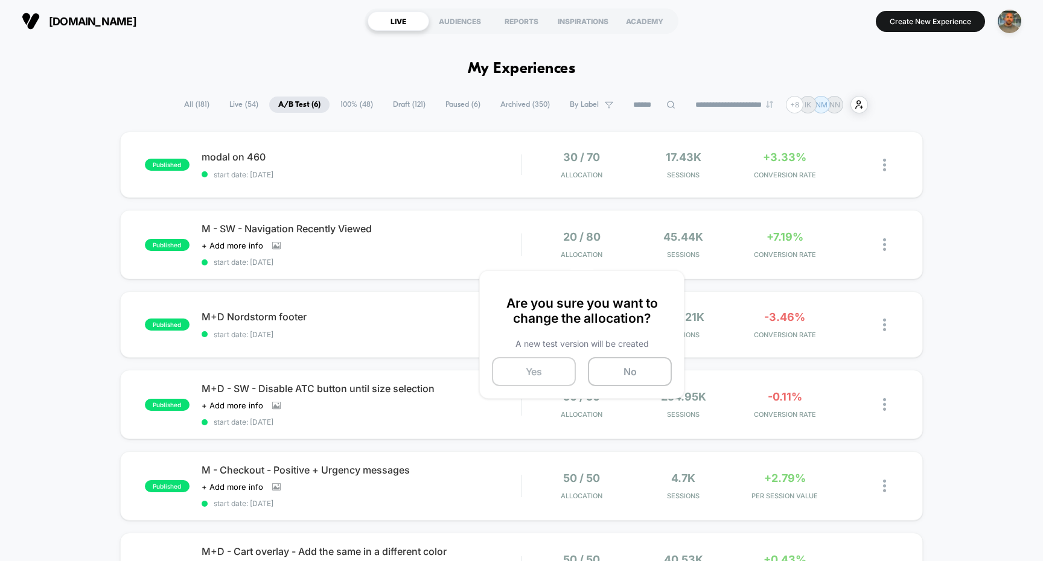
click at [541, 372] on button "Yes" at bounding box center [534, 371] width 84 height 29
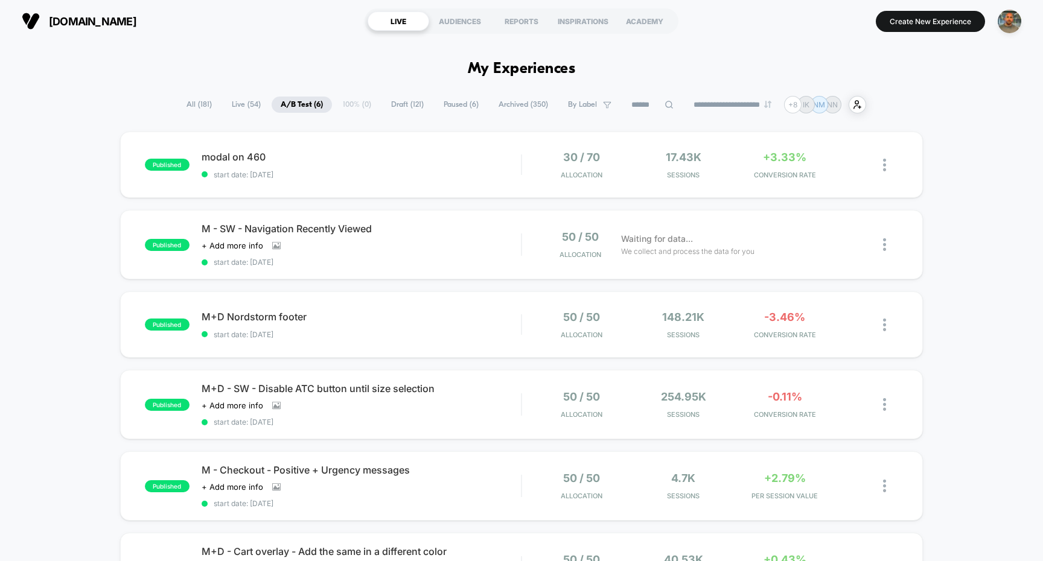
click at [398, 101] on span "Draft ( 121 )" at bounding box center [409, 105] width 51 height 16
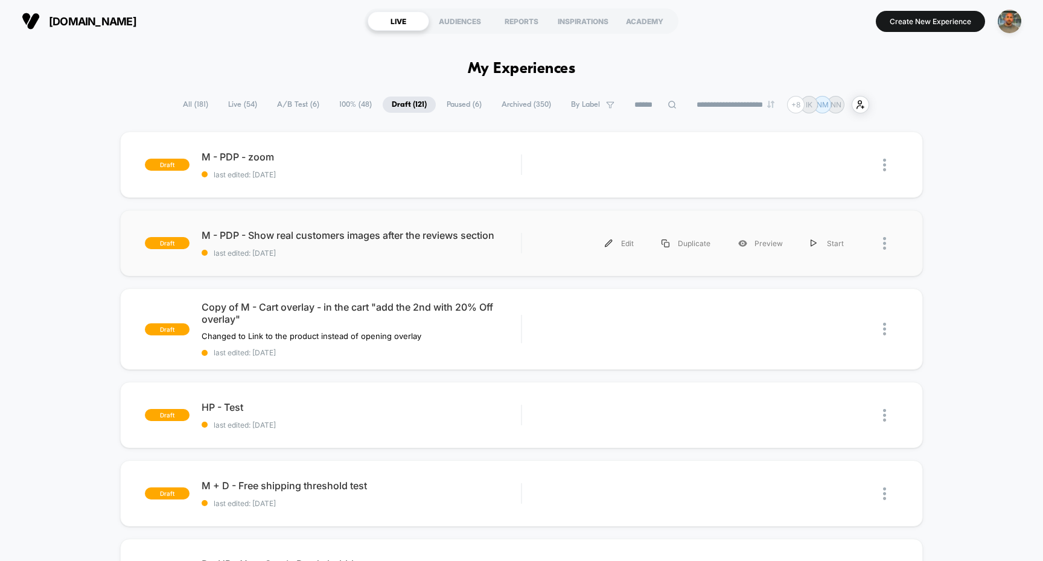
click at [517, 219] on div "draft M - PDP - Show real customers images after the reviews section last edite…" at bounding box center [521, 243] width 803 height 66
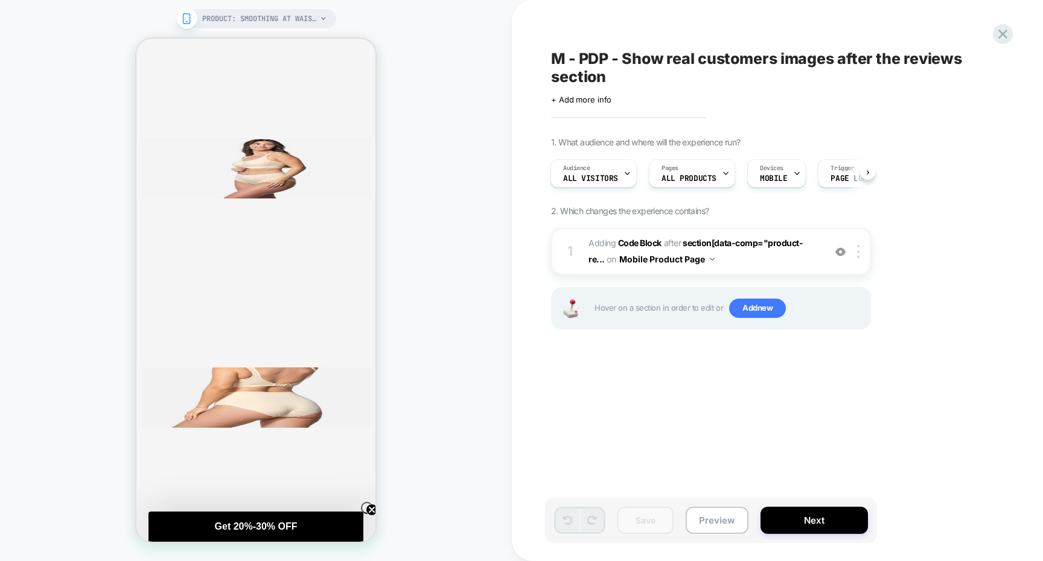
scroll to position [991, 0]
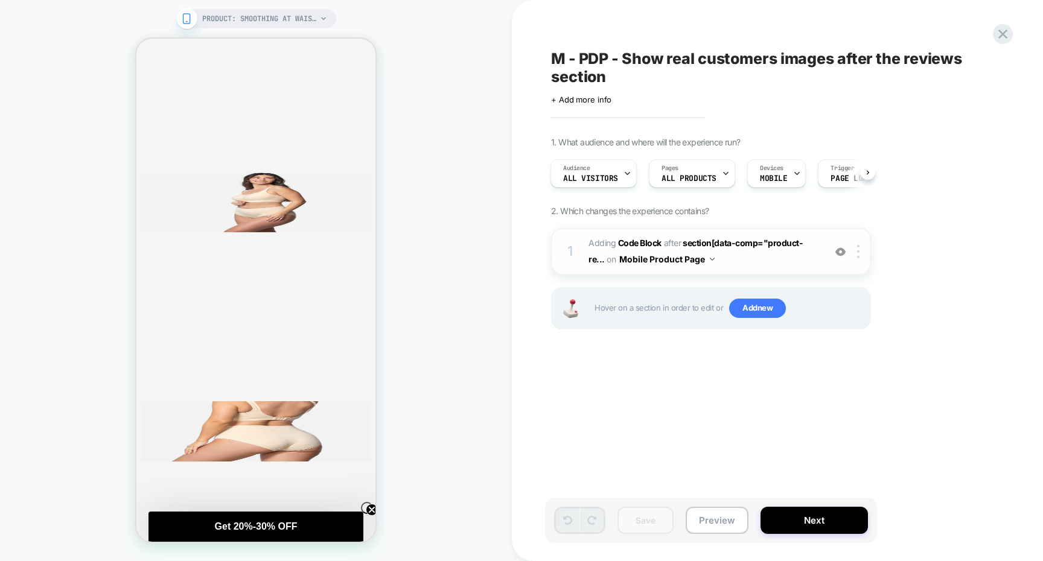
click at [756, 255] on span "Adding Code Block AFTER section[data-comp="product-re... section[data-comp="pro…" at bounding box center [703, 251] width 230 height 33
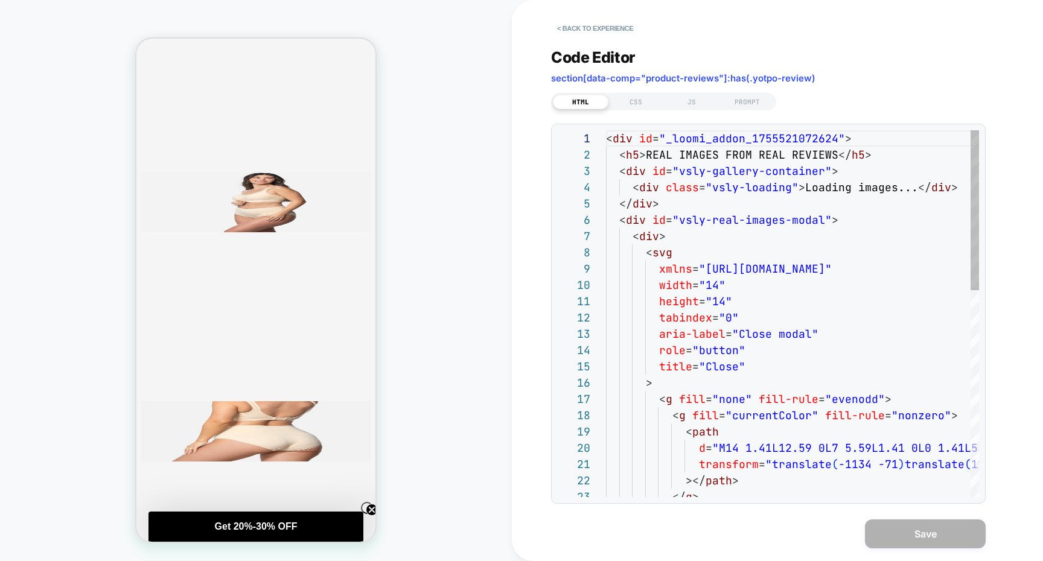
scroll to position [163, 0]
click at [609, 29] on button "< Back to experience" at bounding box center [595, 28] width 88 height 19
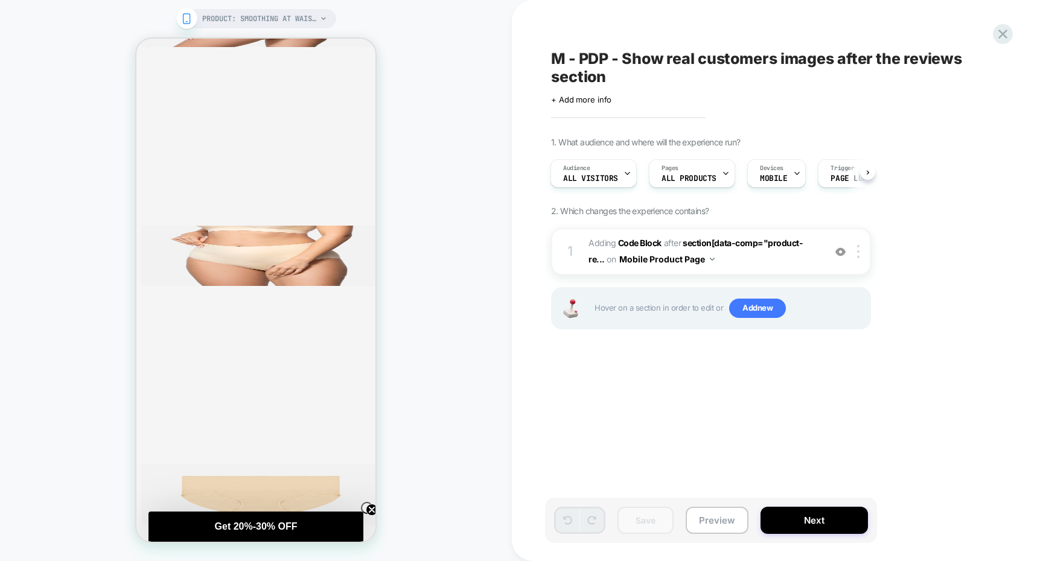
scroll to position [2746, 0]
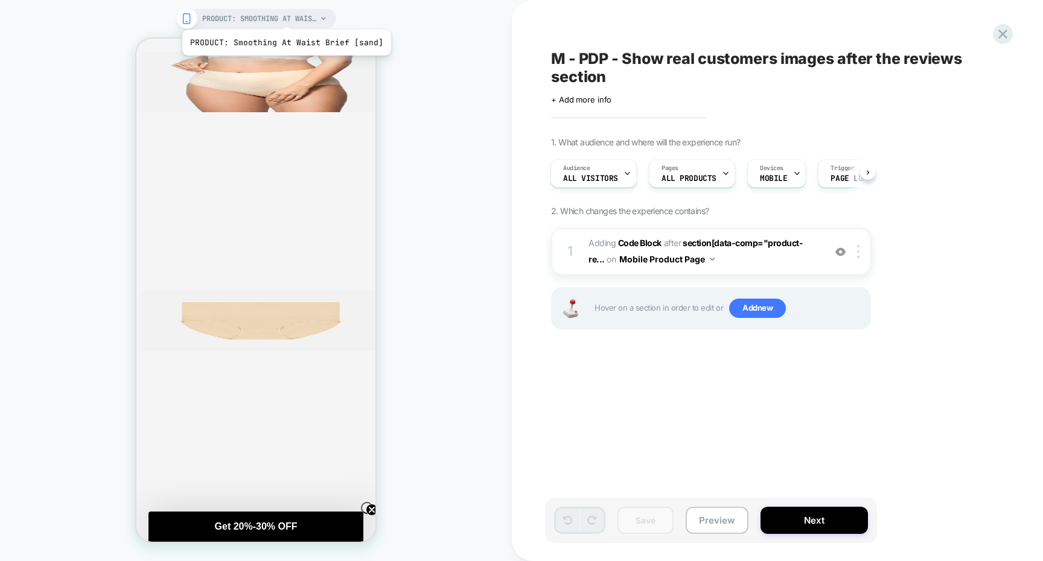
click at [284, 14] on span "PRODUCT: Smoothing At Waist Brief [sand]" at bounding box center [259, 18] width 115 height 19
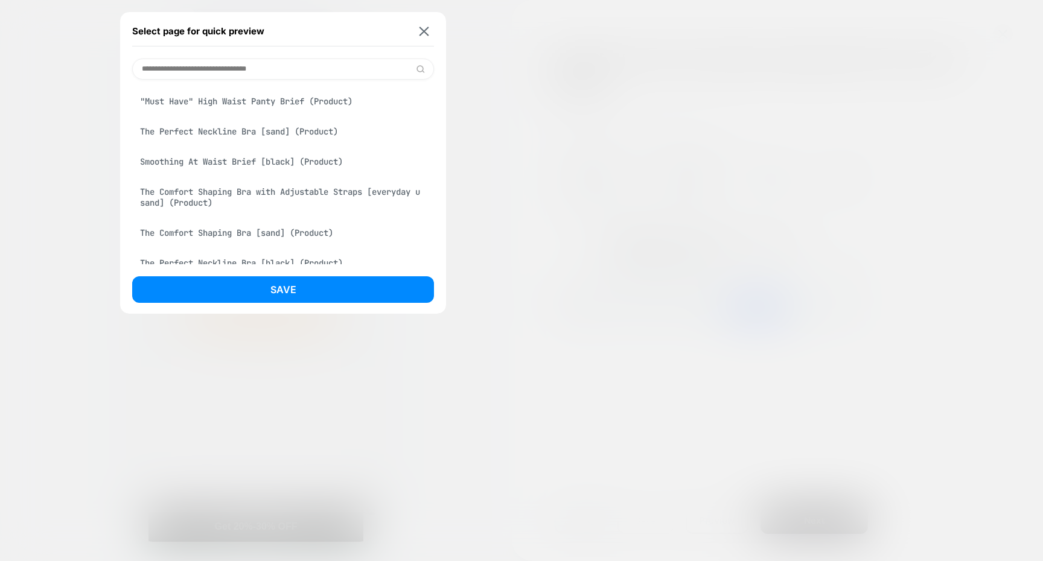
scroll to position [59, 0]
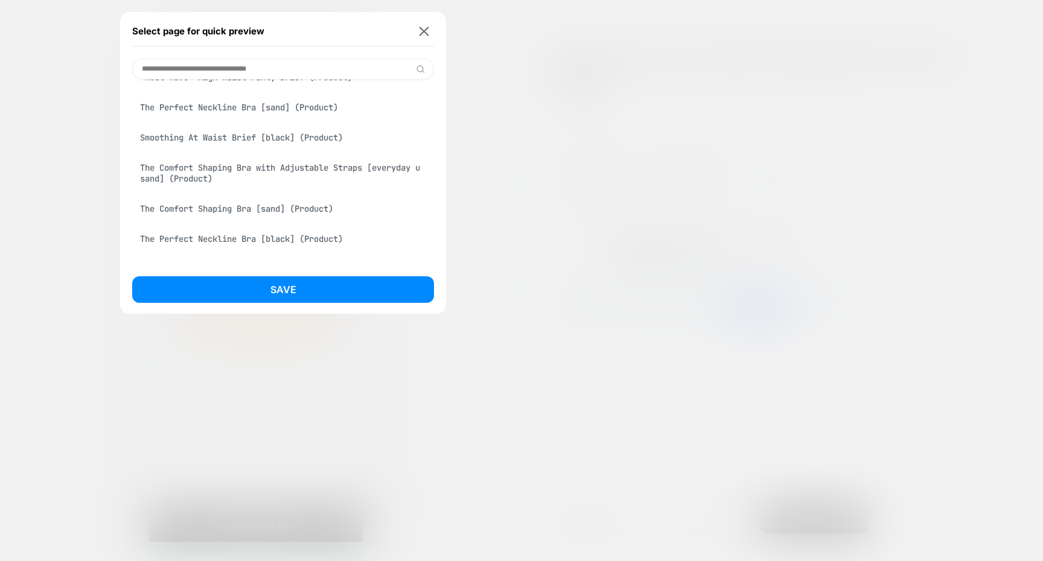
click at [289, 220] on div "The Comfort Shaping Bra [sand] (Product)" at bounding box center [283, 208] width 302 height 23
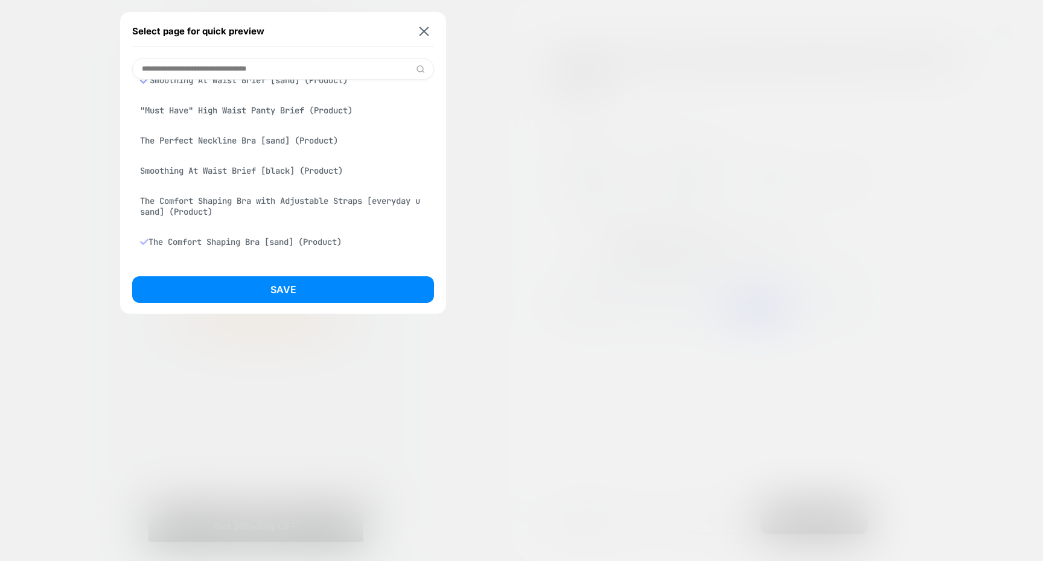
scroll to position [116, 0]
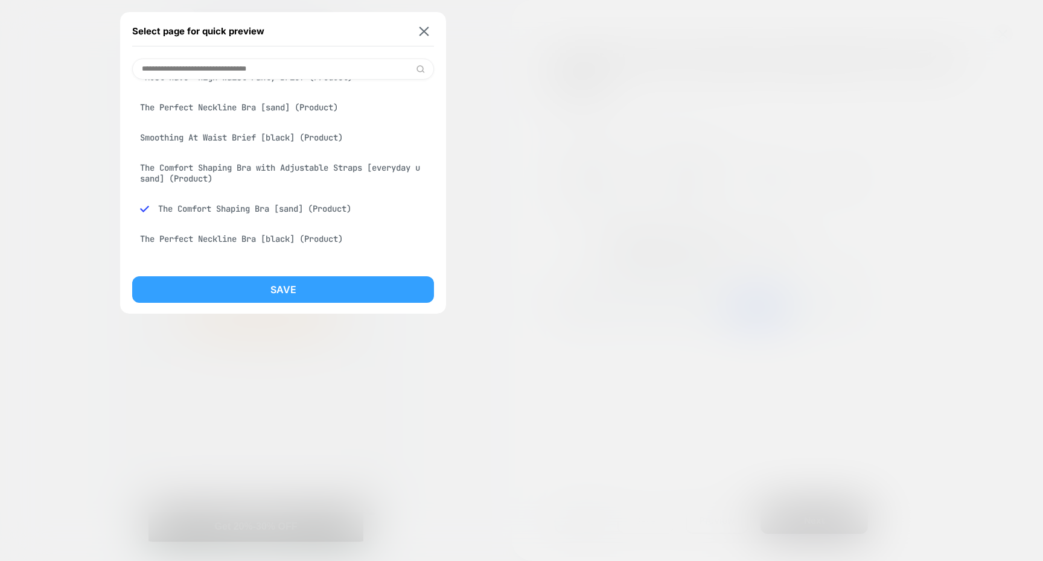
click at [294, 290] on button "Save" at bounding box center [283, 289] width 302 height 27
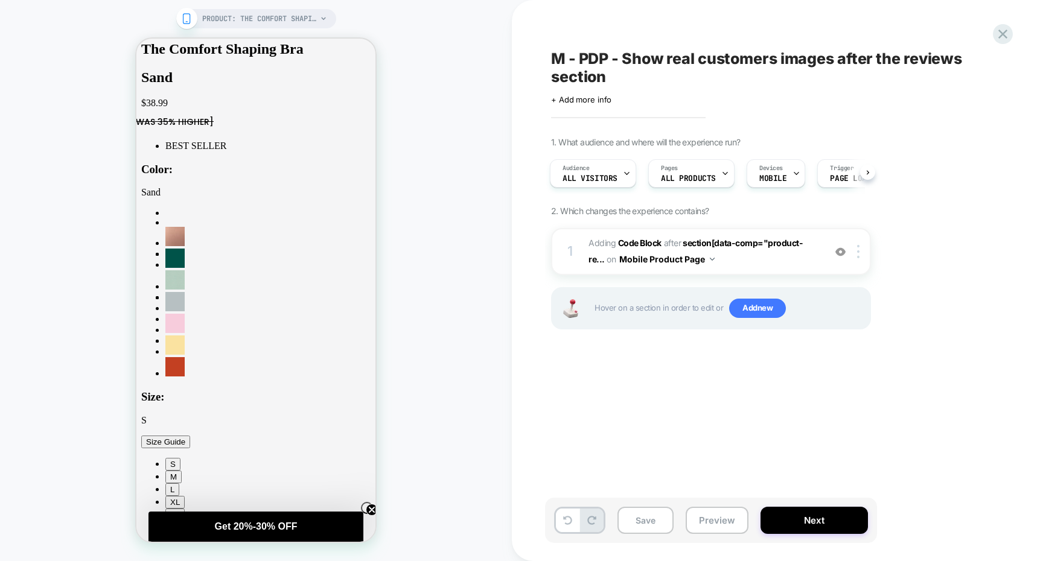
scroll to position [4563, 0]
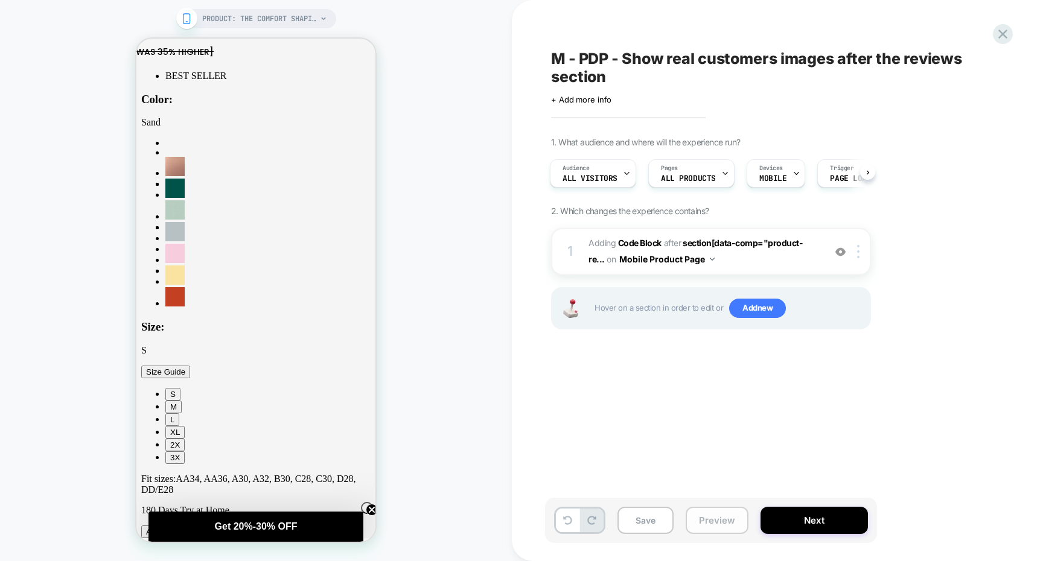
click at [705, 523] on button "Preview" at bounding box center [717, 520] width 63 height 27
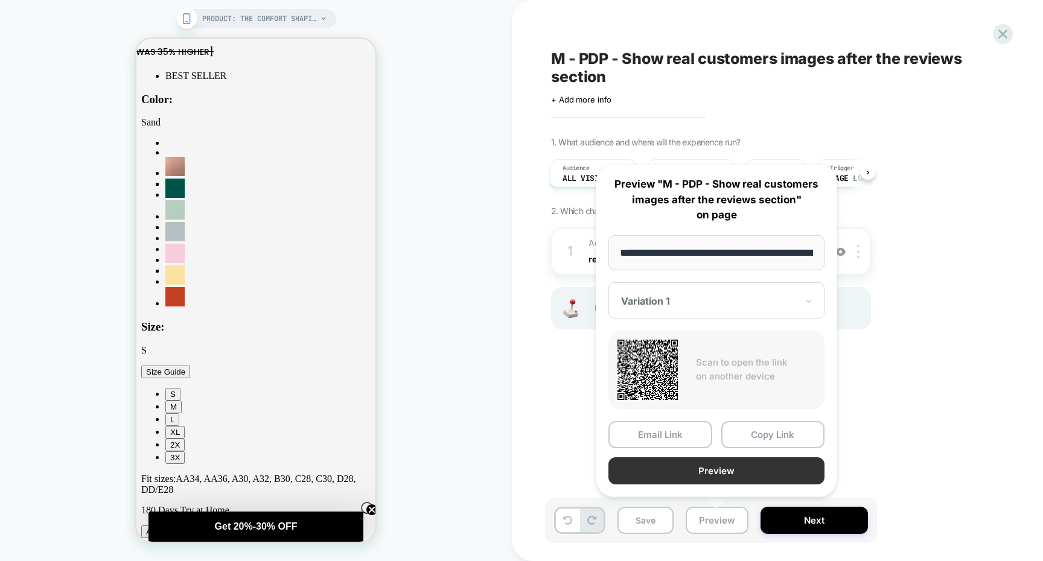
scroll to position [0, 112]
click at [678, 466] on button "Preview" at bounding box center [716, 471] width 216 height 27
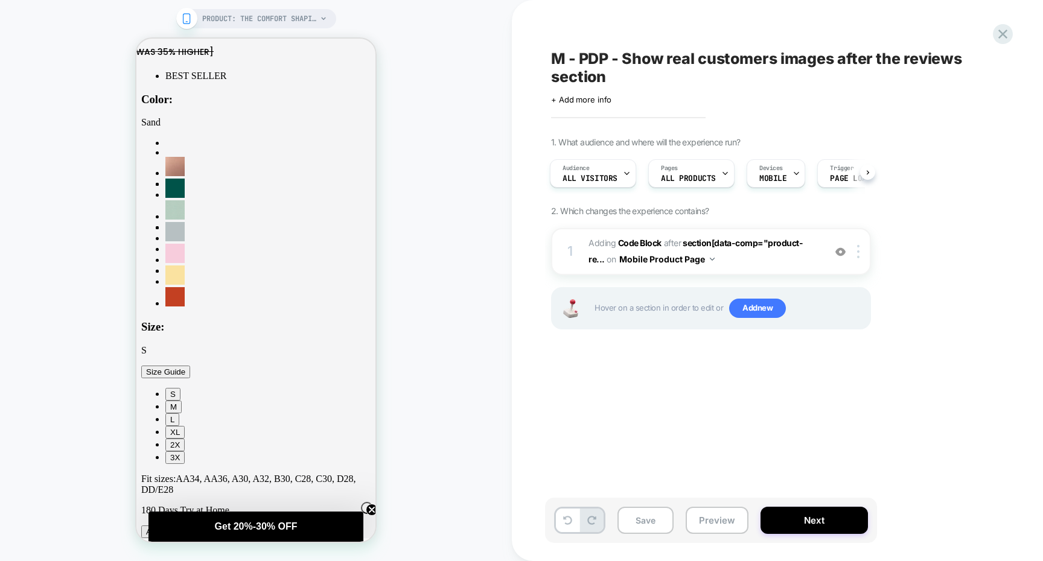
scroll to position [4809, 0]
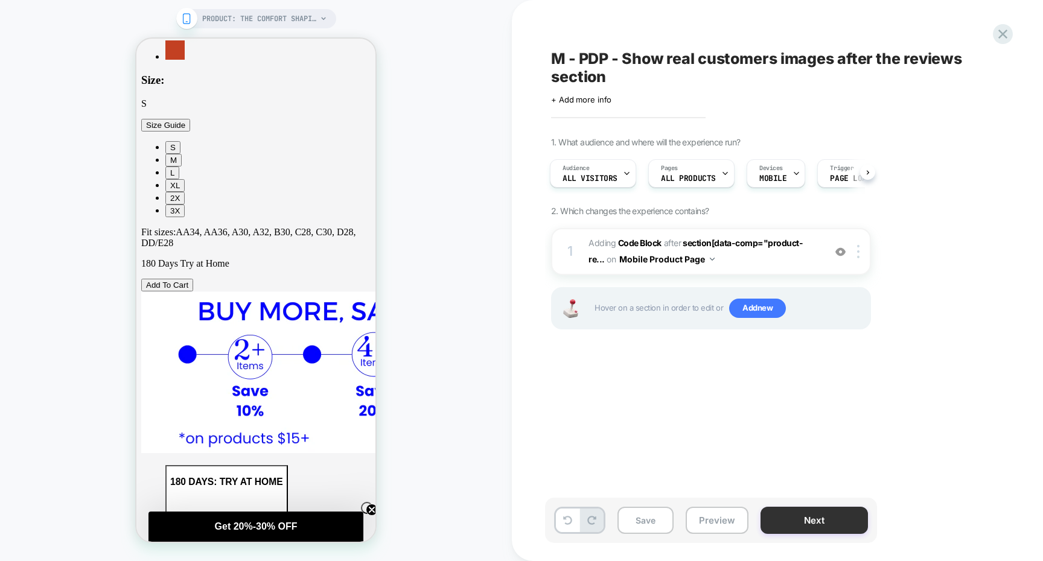
click at [775, 509] on button "Next" at bounding box center [813, 520] width 107 height 27
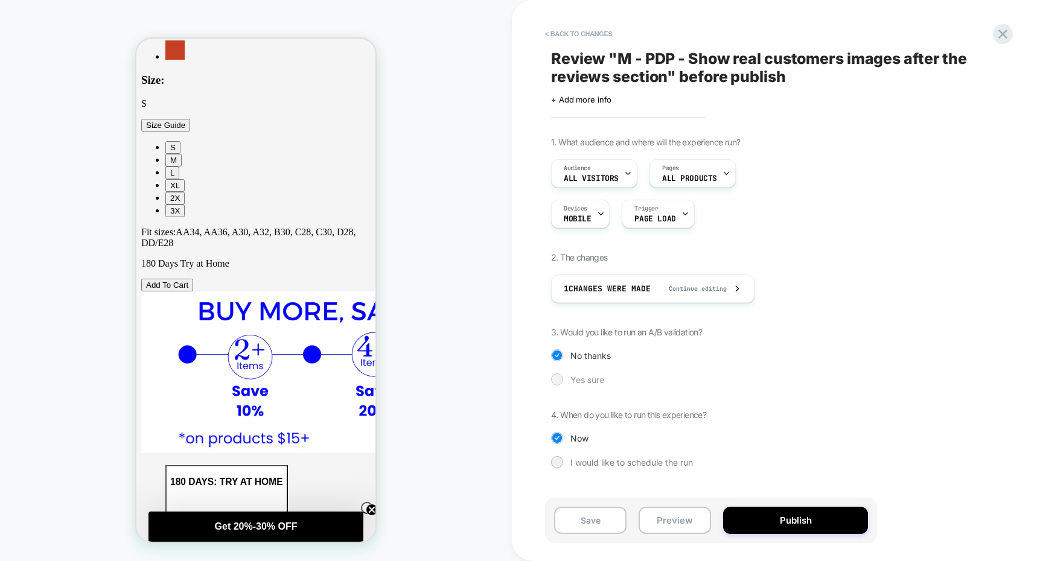
click at [596, 378] on span "Yes sure" at bounding box center [587, 380] width 34 height 10
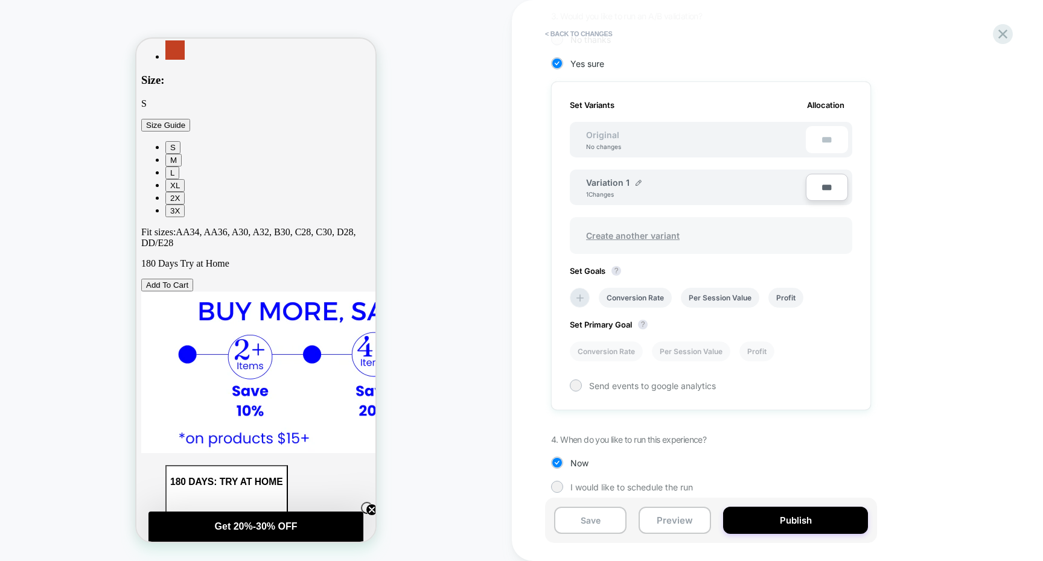
scroll to position [326, 0]
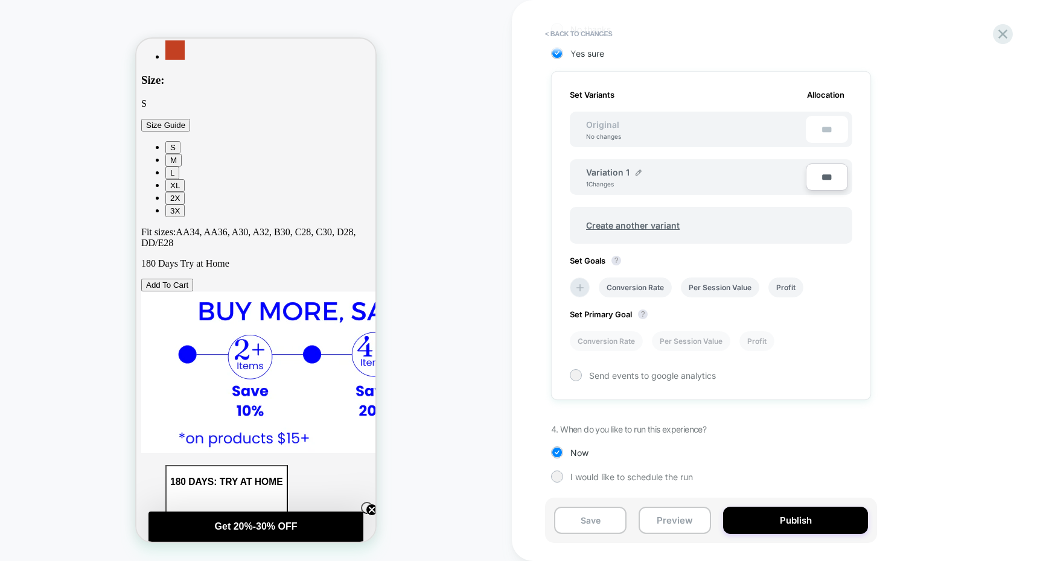
click at [823, 171] on input "***" at bounding box center [827, 177] width 42 height 27
type input "***"
type input "**"
type input "***"
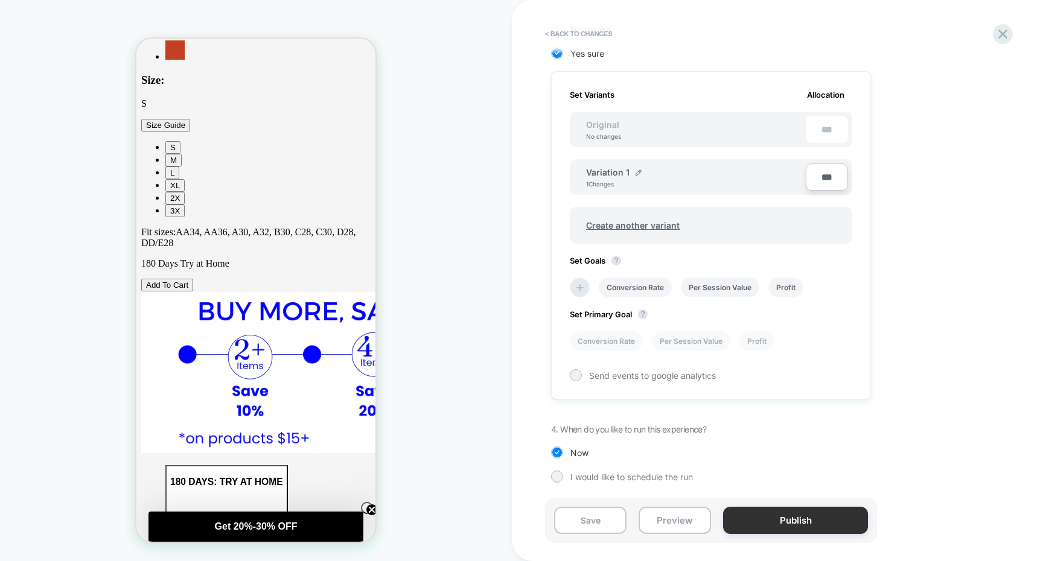
type input "***"
click at [776, 515] on button "Publish" at bounding box center [795, 520] width 145 height 27
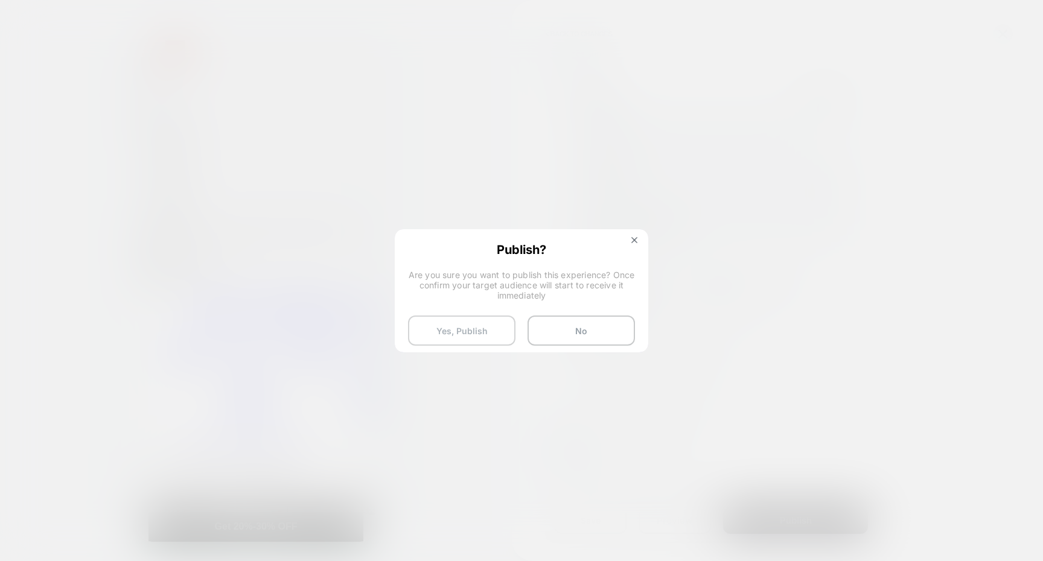
click at [455, 327] on button "Yes, Publish" at bounding box center [461, 331] width 107 height 30
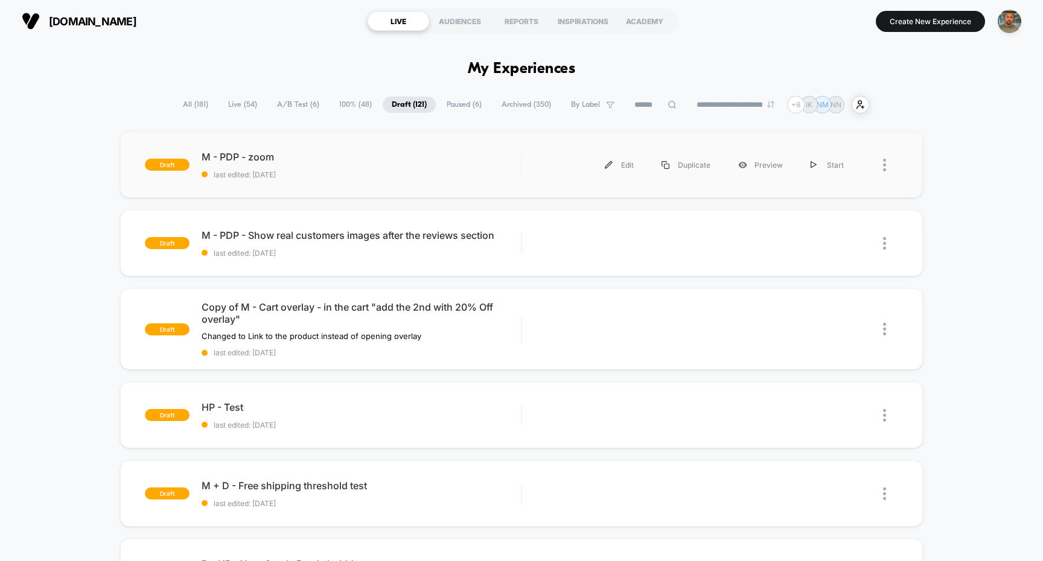
click at [558, 139] on div "draft M - PDP - zoom last edited: [DATE] Edit Duplicate Preview Start" at bounding box center [521, 165] width 803 height 66
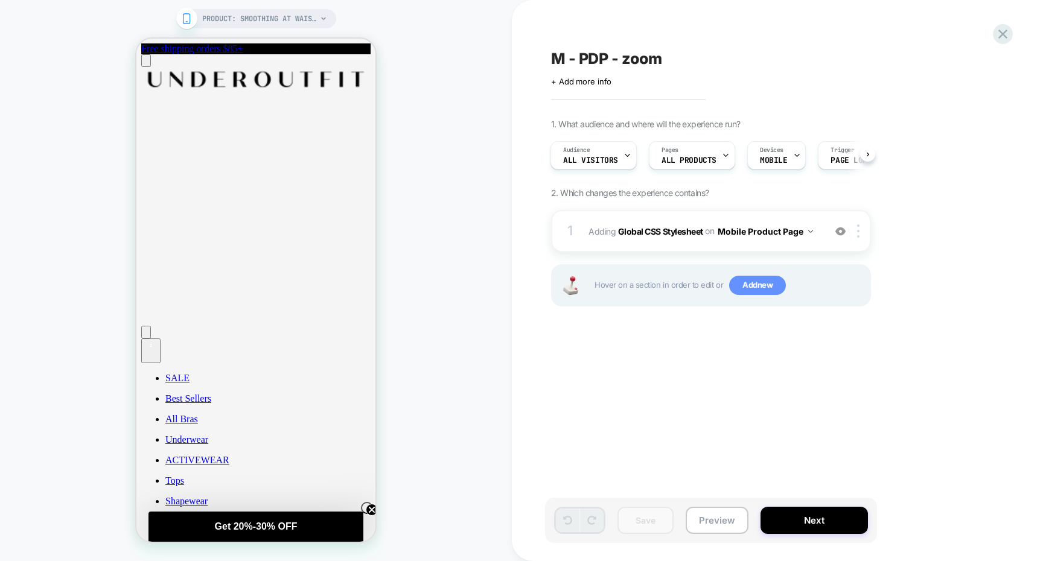
click at [745, 285] on span "Add new" at bounding box center [757, 285] width 57 height 19
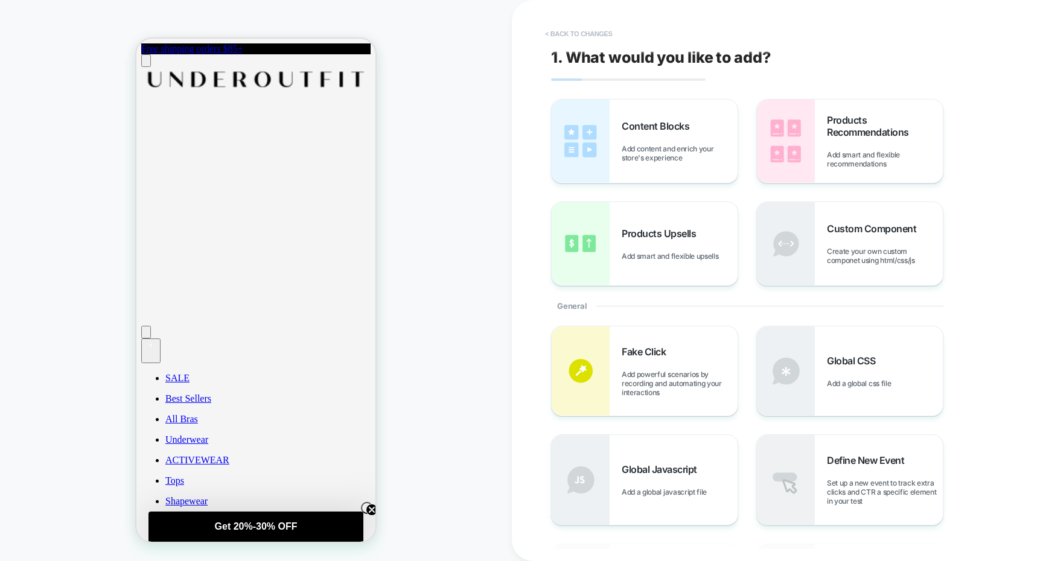
click at [588, 32] on button "< Back to changes" at bounding box center [579, 33] width 80 height 19
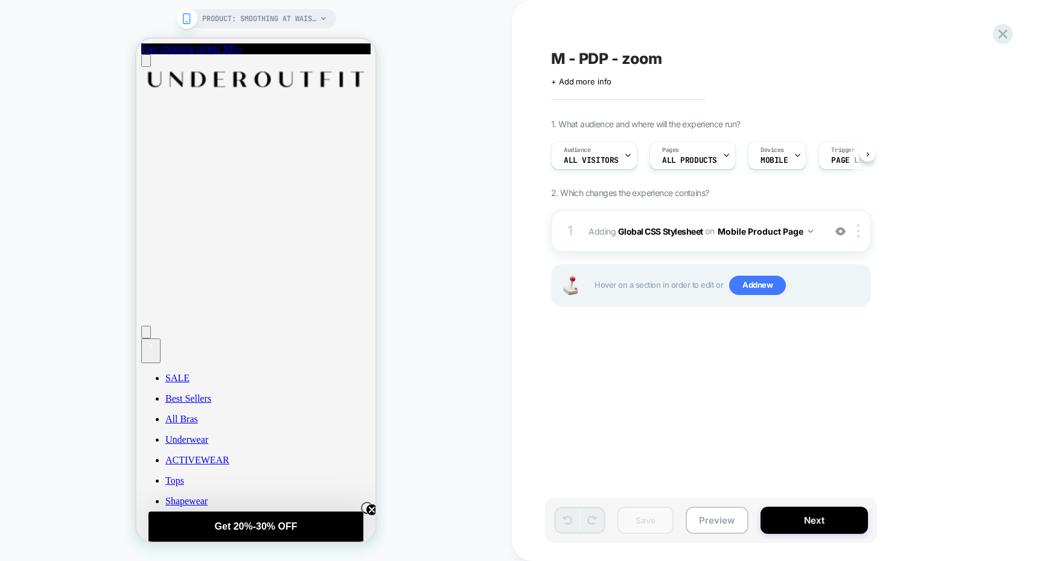
scroll to position [0, 1]
click at [727, 519] on button "Preview" at bounding box center [717, 520] width 63 height 27
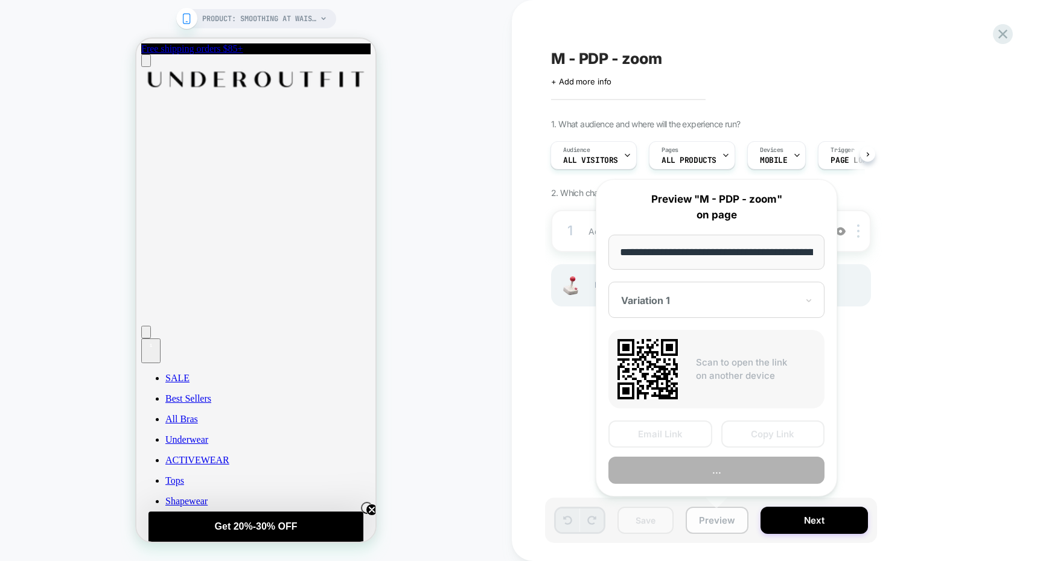
scroll to position [0, 130]
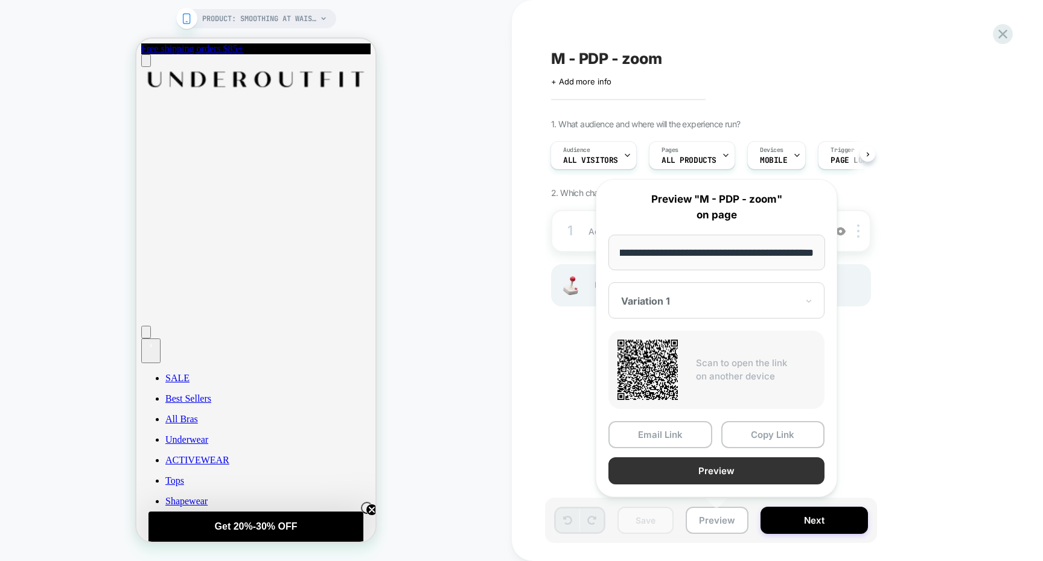
click at [712, 472] on button "Preview" at bounding box center [716, 470] width 216 height 27
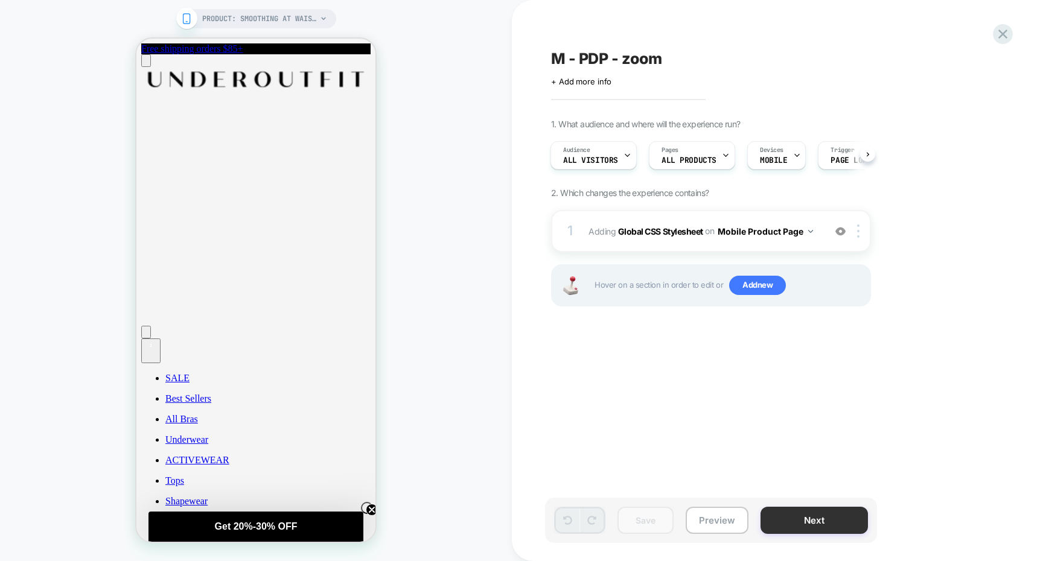
click at [784, 530] on button "Next" at bounding box center [813, 520] width 107 height 27
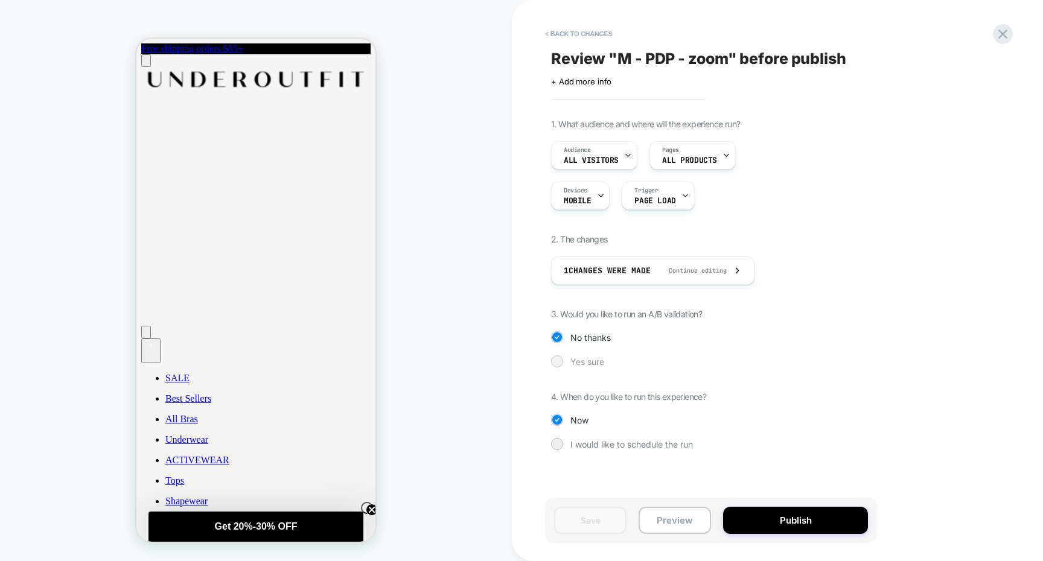
click at [575, 358] on span "Yes sure" at bounding box center [587, 362] width 34 height 10
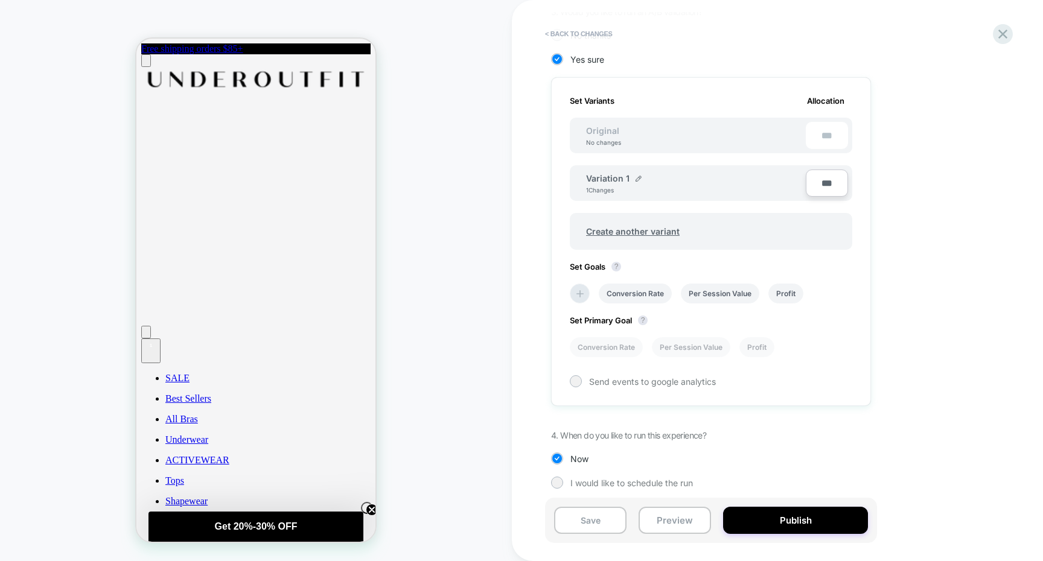
scroll to position [308, 0]
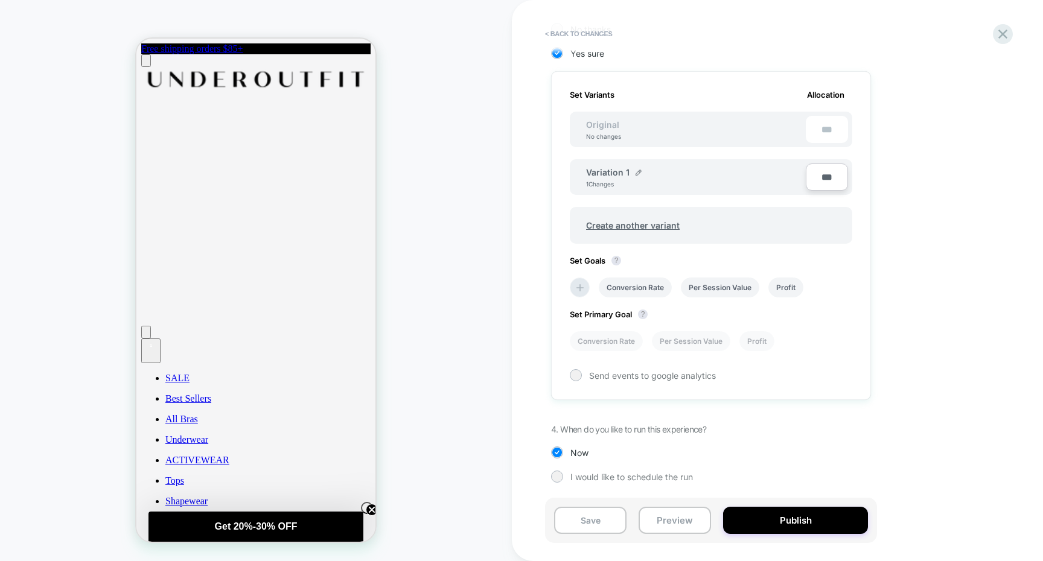
click at [830, 171] on input "***" at bounding box center [827, 177] width 42 height 27
type input "***"
type input "**"
type input "***"
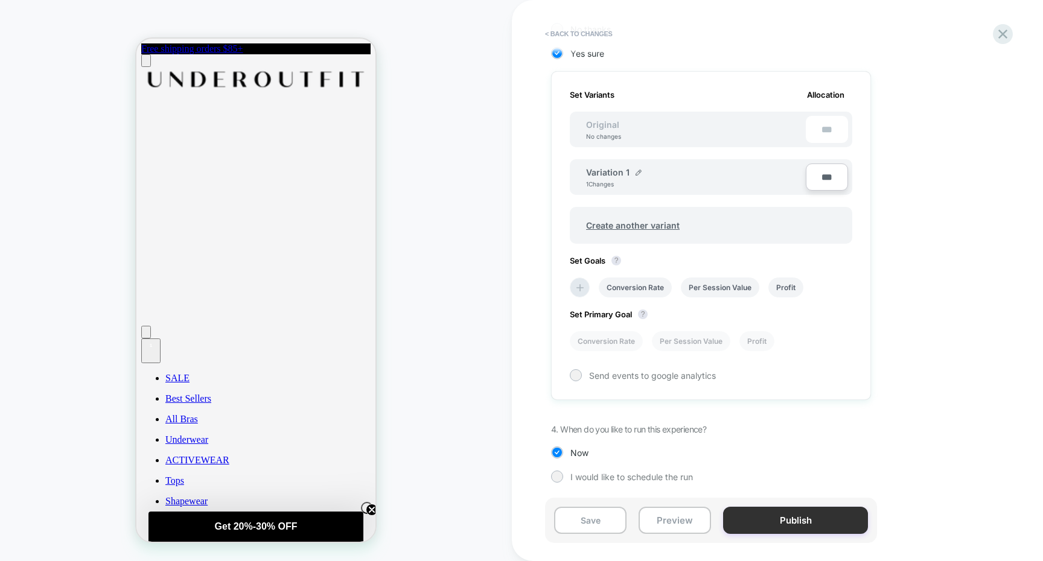
type input "***"
click at [784, 519] on button "Publish" at bounding box center [795, 520] width 145 height 27
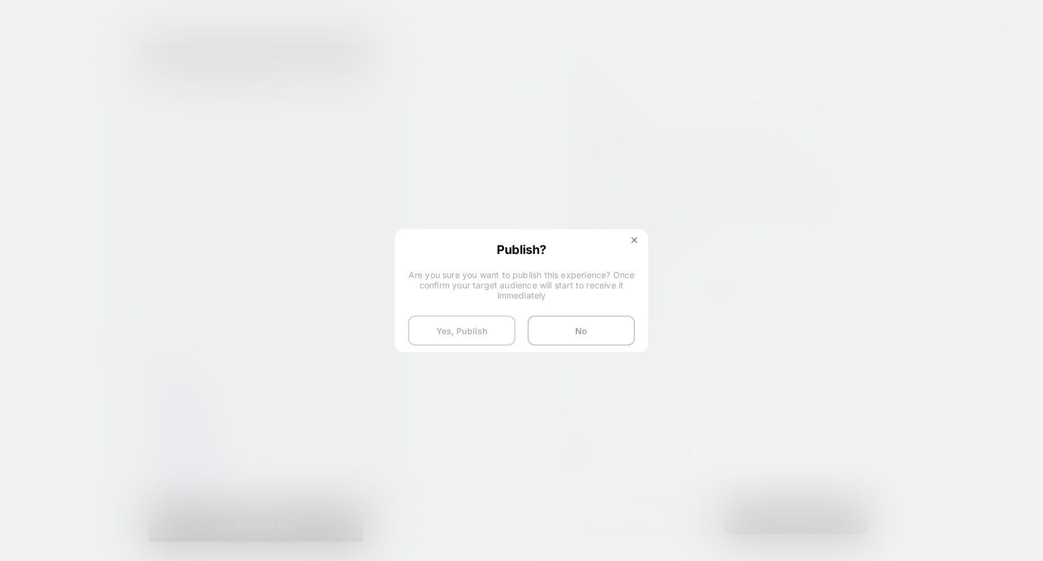
click at [474, 316] on button "Yes, Publish" at bounding box center [461, 331] width 107 height 30
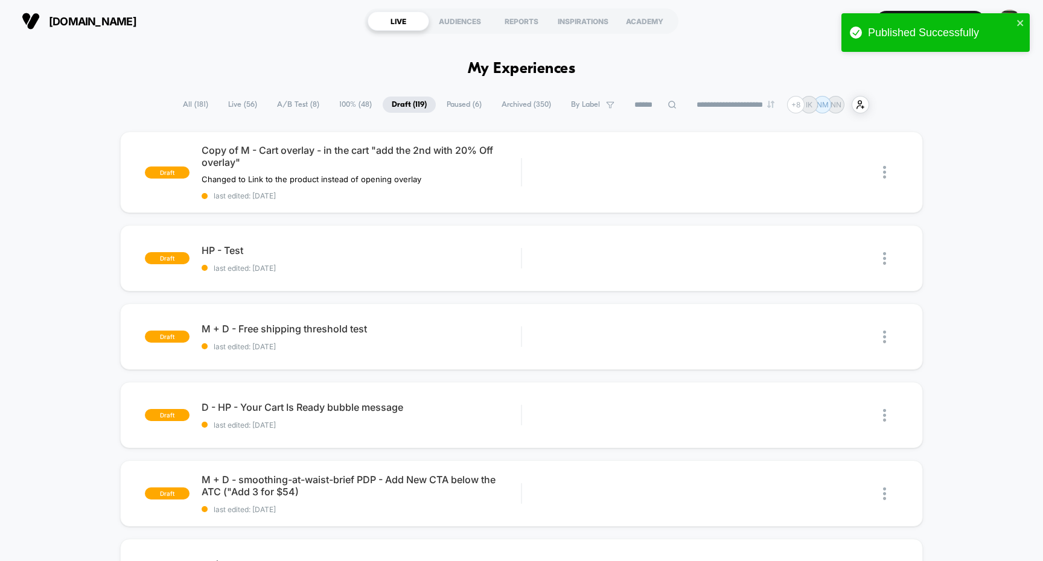
click at [351, 102] on span "100% ( 48 )" at bounding box center [355, 105] width 51 height 16
